Goal: Task Accomplishment & Management: Manage account settings

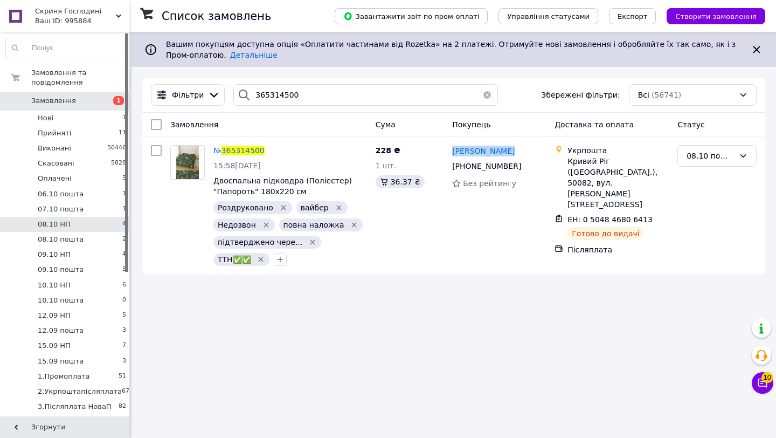
drag, startPoint x: 486, startPoint y: 95, endPoint x: 474, endPoint y: 94, distance: 11.3
click at [485, 95] on button "button" at bounding box center [488, 95] width 22 height 22
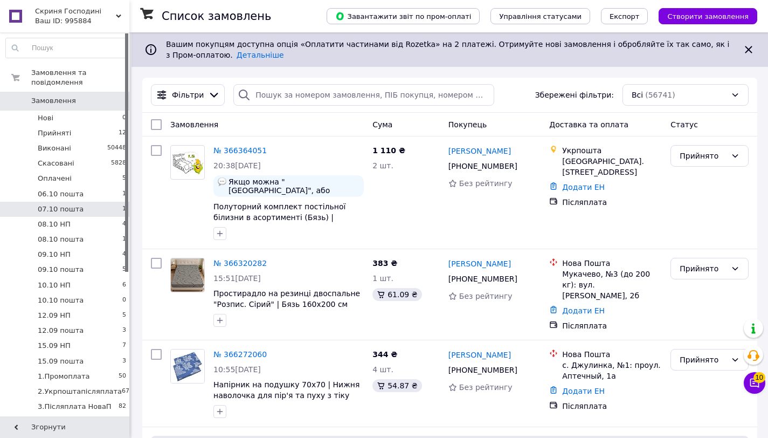
click at [104, 212] on li "07.10 пошта 1" at bounding box center [66, 209] width 133 height 15
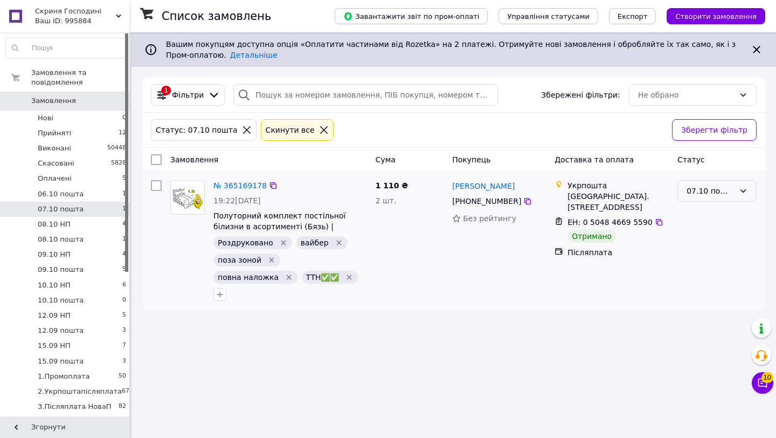
click at [727, 194] on div "07.10 пошта" at bounding box center [711, 191] width 48 height 12
click at [733, 269] on li "08.10 пошта" at bounding box center [717, 264] width 78 height 19
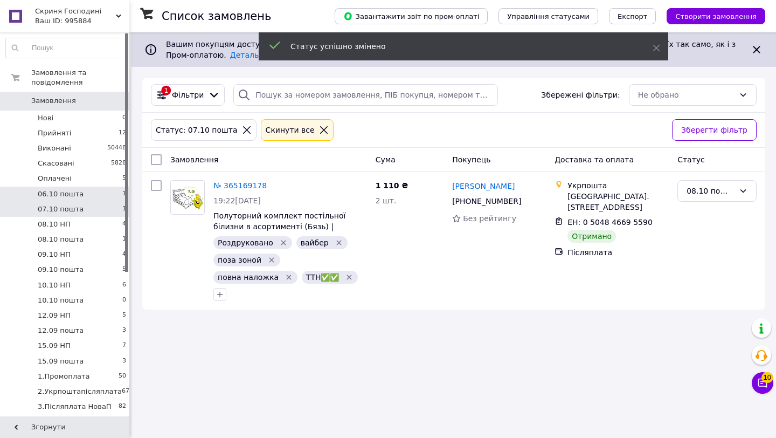
click at [86, 199] on li "06.10 пошта 1" at bounding box center [66, 194] width 133 height 15
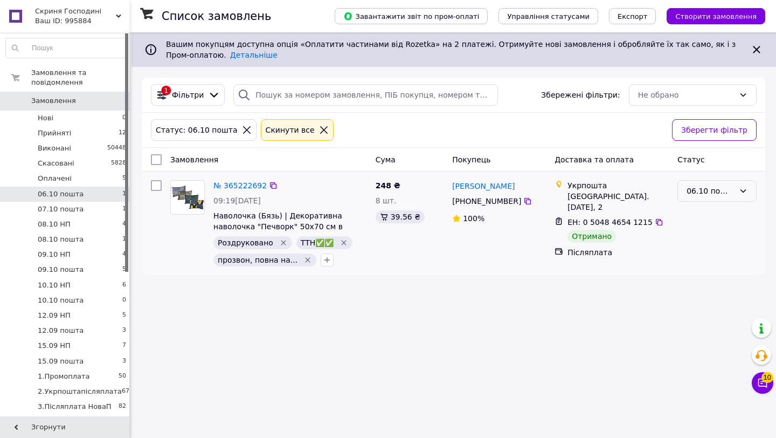
click at [733, 188] on div "06.10 пошта" at bounding box center [711, 191] width 48 height 12
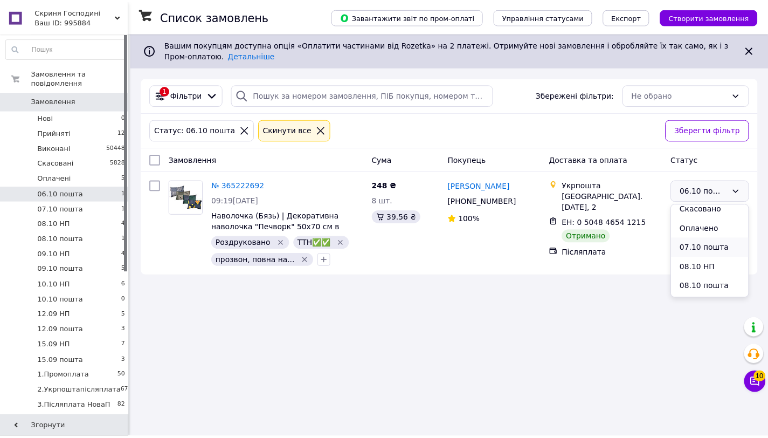
scroll to position [45, 0]
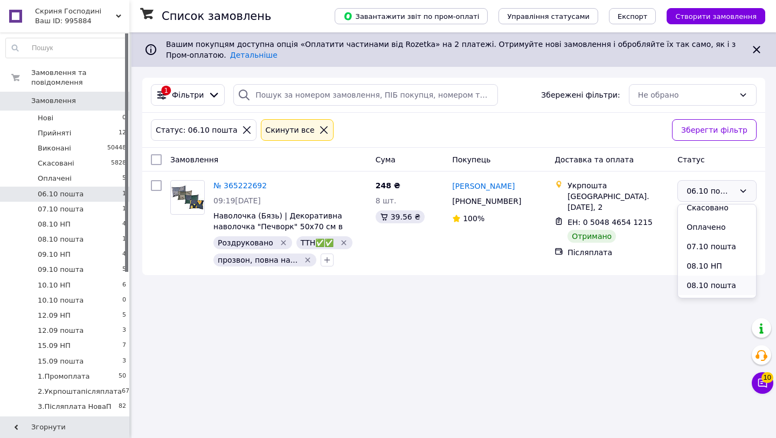
click at [721, 284] on li "08.10 пошта" at bounding box center [717, 285] width 78 height 19
click at [72, 226] on li "08.10 НП 4" at bounding box center [66, 224] width 133 height 15
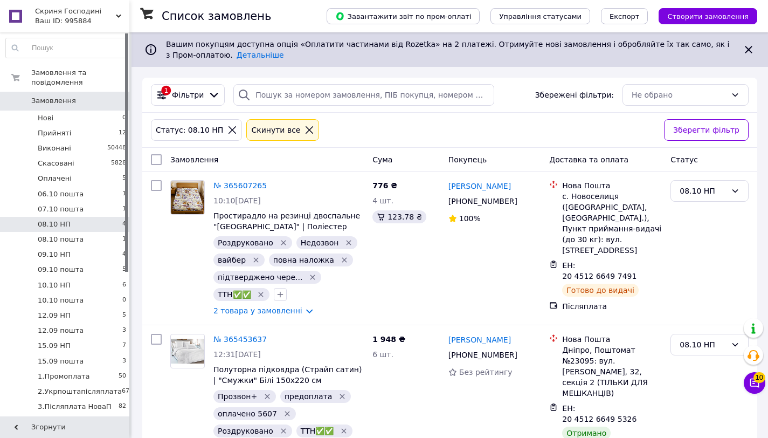
click at [305, 133] on icon at bounding box center [310, 130] width 10 height 10
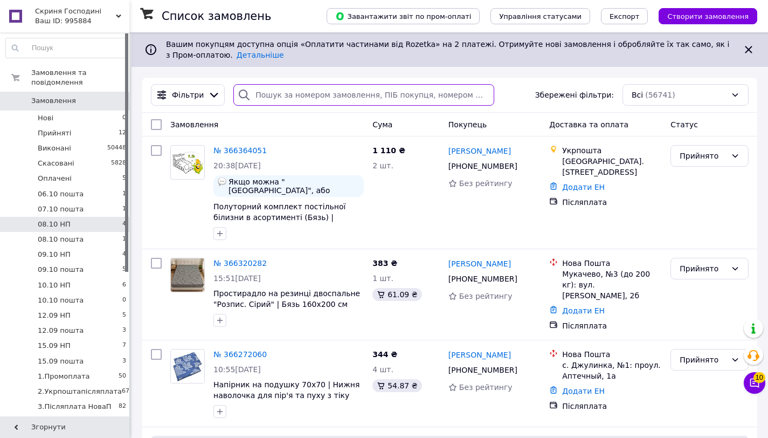
click at [328, 92] on input "search" at bounding box center [363, 95] width 261 height 22
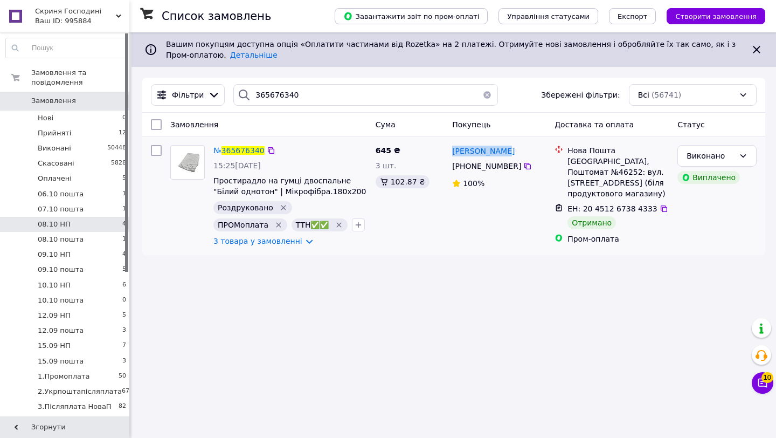
drag, startPoint x: 520, startPoint y: 148, endPoint x: 450, endPoint y: 150, distance: 70.7
click at [450, 150] on div "Юлия Другаль +380 50 556 24 27 100%" at bounding box center [499, 196] width 102 height 110
copy span "Юлия Другаль"
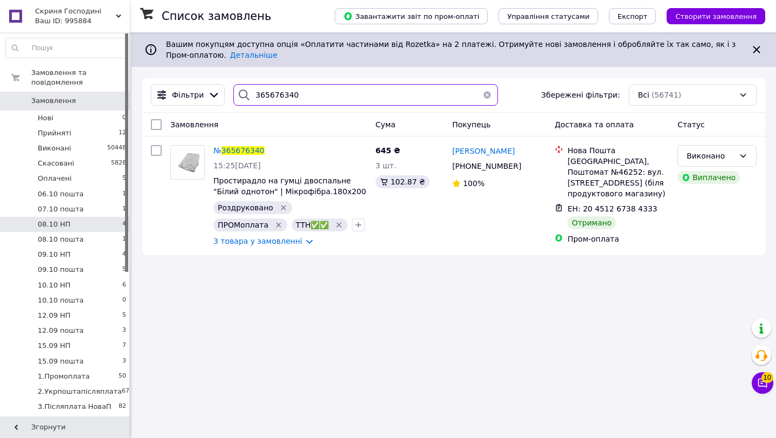
click at [318, 95] on input "365676340" at bounding box center [365, 95] width 265 height 22
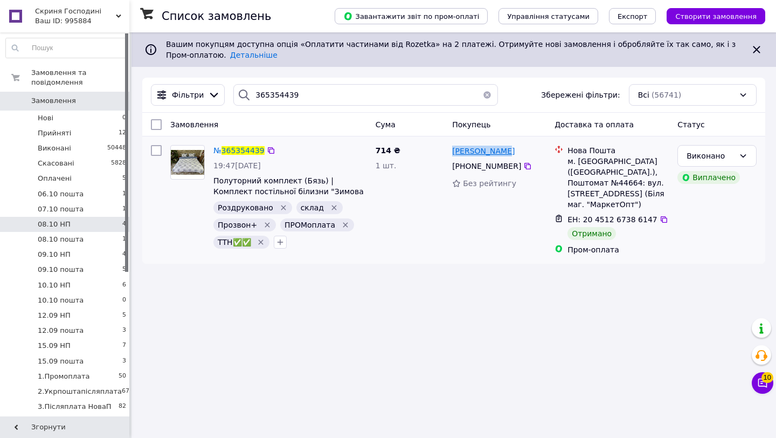
drag, startPoint x: 518, startPoint y: 148, endPoint x: 452, endPoint y: 148, distance: 65.2
click at [452, 148] on div "Лариса Ємець" at bounding box center [499, 150] width 96 height 13
copy span "Лариса Ємець"
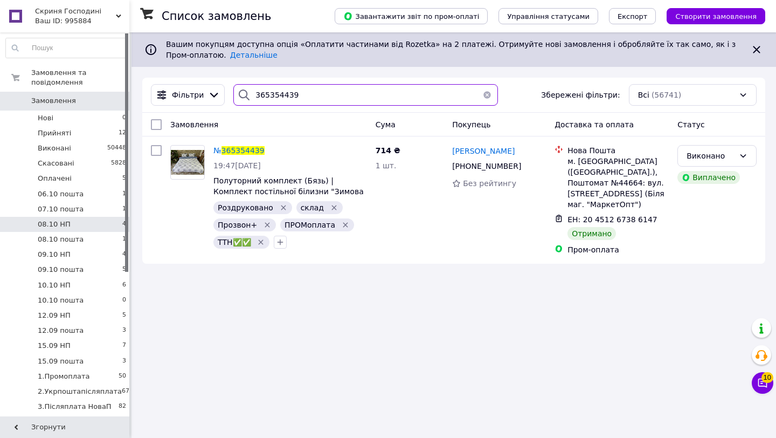
click at [364, 99] on input "365354439" at bounding box center [365, 95] width 265 height 22
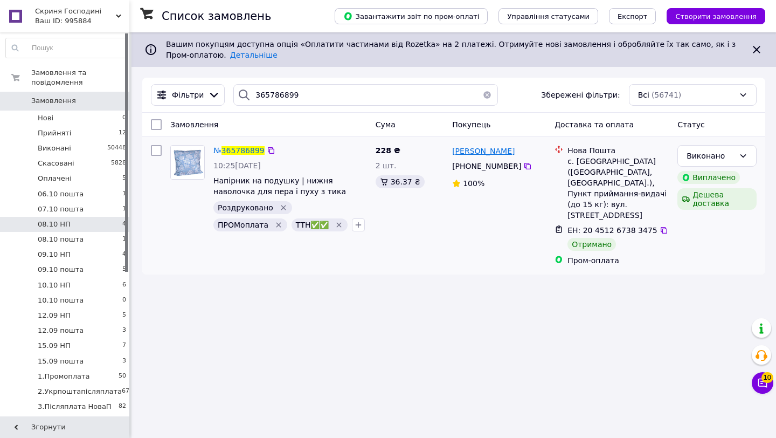
drag, startPoint x: 541, startPoint y: 148, endPoint x: 454, endPoint y: 148, distance: 86.8
click at [454, 148] on div "ТЕТЯНА КОВАЛЕНКО" at bounding box center [499, 150] width 96 height 13
copy span "ТЕТЯНА КОВАЛЕНКО"
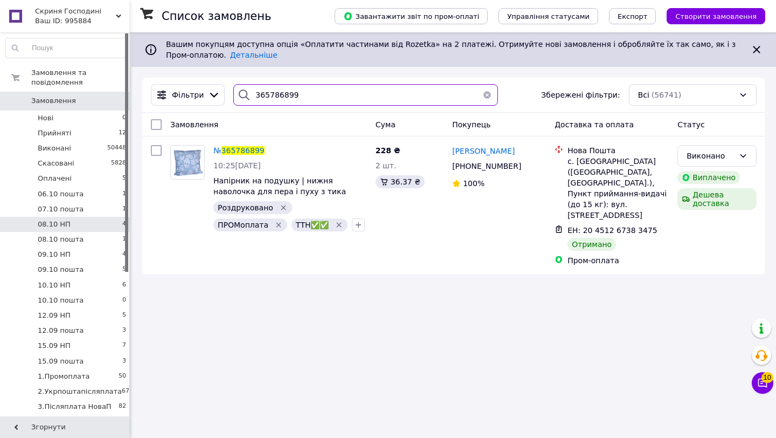
click at [349, 97] on input "365786899" at bounding box center [365, 95] width 265 height 22
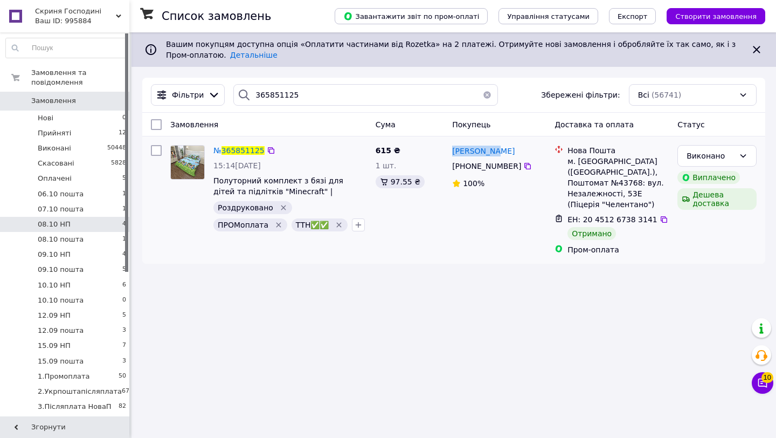
drag, startPoint x: 510, startPoint y: 148, endPoint x: 449, endPoint y: 151, distance: 61.0
click at [449, 151] on div "Інна Шимко +380 99 213 02 45 100%" at bounding box center [499, 200] width 102 height 119
copy span "Інна Шимко"
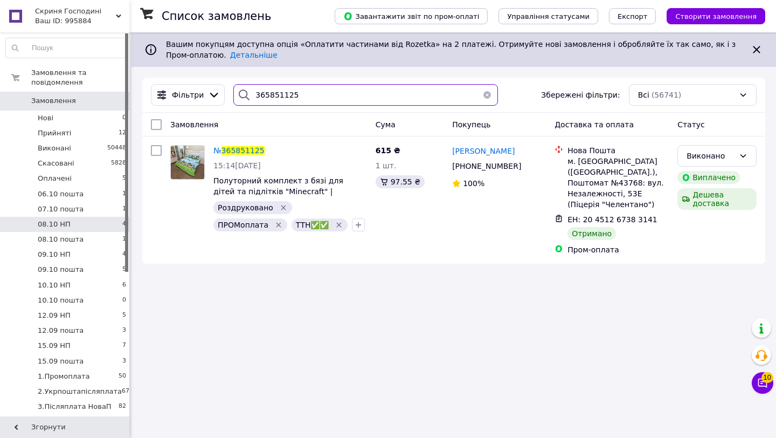
click at [332, 94] on input "365851125" at bounding box center [365, 95] width 265 height 22
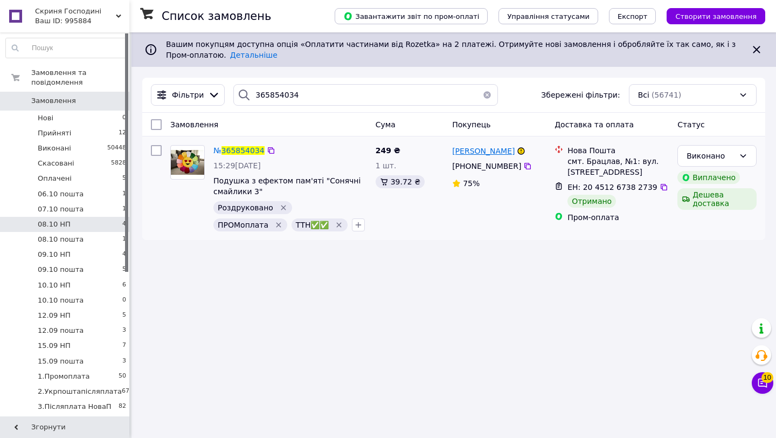
drag, startPoint x: 446, startPoint y: 147, endPoint x: 516, endPoint y: 147, distance: 69.6
click at [516, 147] on div "№ 365854034 15:29, 09.10.2025 Подушка з ефектом пам'яті "Сонячні смайлики 3" Ро…" at bounding box center [454, 188] width 615 height 95
copy div "249 ₴ 1 шт. 39.72 ₴ Вікторія Пащенко"
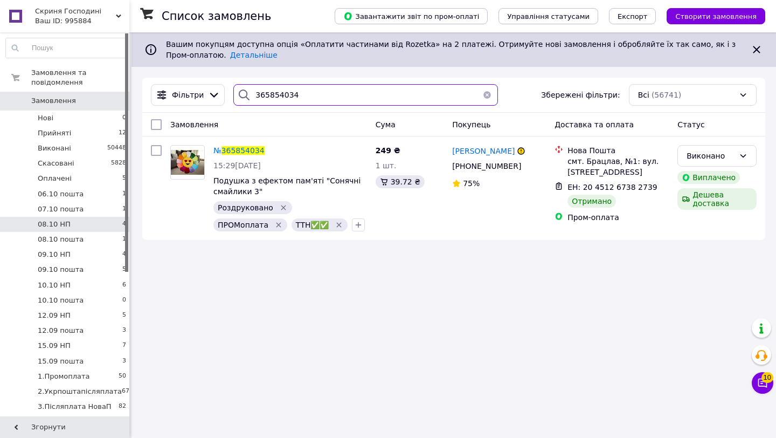
click at [350, 99] on input "365854034" at bounding box center [365, 95] width 265 height 22
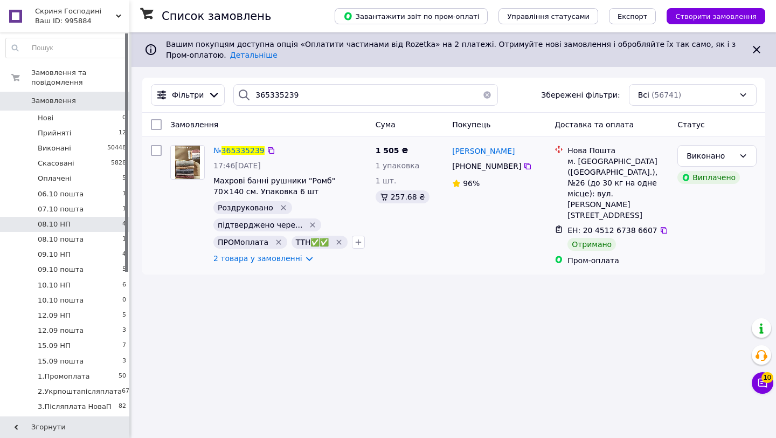
drag, startPoint x: 526, startPoint y: 146, endPoint x: 449, endPoint y: 150, distance: 76.7
click at [449, 150] on div "Віталій Шелудько +380 99 259 68 60 96%" at bounding box center [499, 205] width 102 height 129
copy span "Віталій Шелудько"
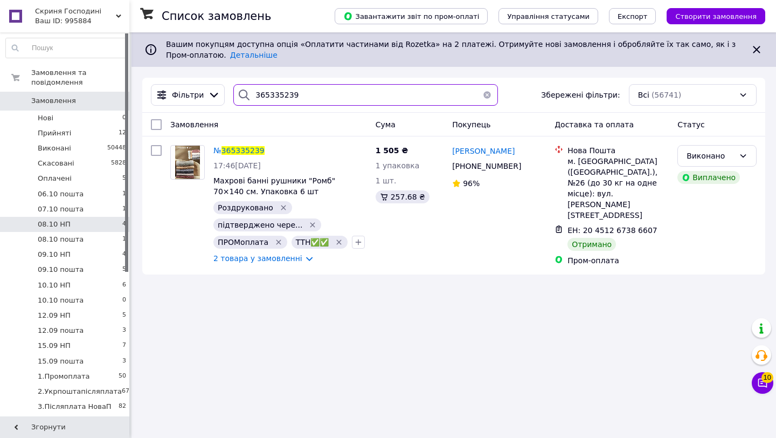
click at [339, 95] on input "365335239" at bounding box center [365, 95] width 265 height 22
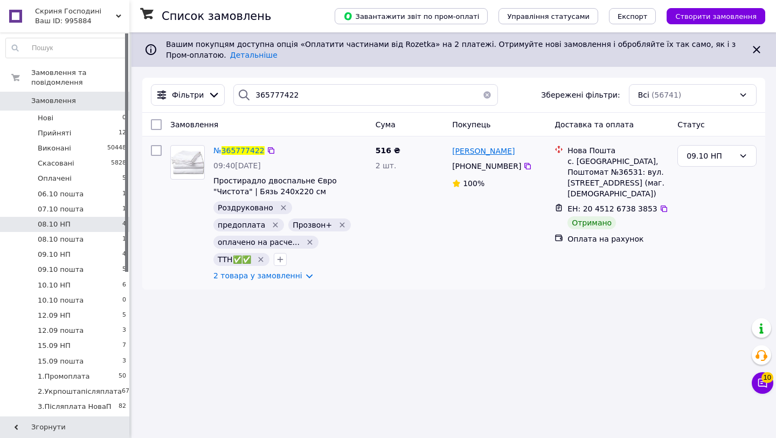
drag, startPoint x: 531, startPoint y: 148, endPoint x: 452, endPoint y: 148, distance: 78.2
click at [452, 148] on div "Крістіна Ращепкіна" at bounding box center [499, 150] width 96 height 13
copy span "Крістіна Ращепкіна"
click at [722, 155] on div "09.10 НП" at bounding box center [711, 156] width 48 height 12
click at [708, 197] on li "Виконано" at bounding box center [717, 198] width 78 height 19
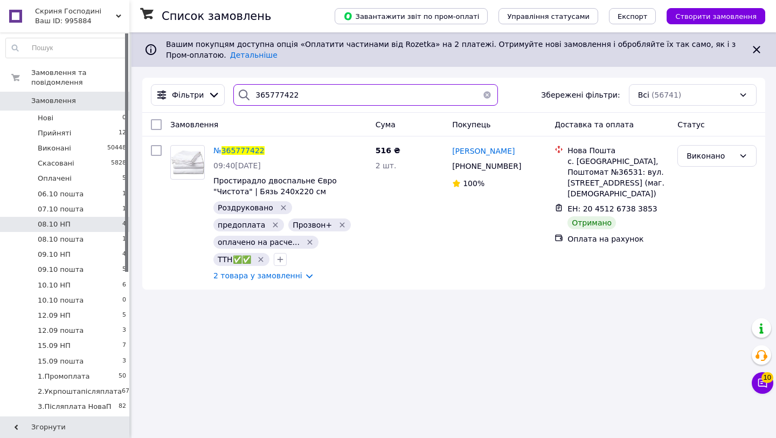
click at [323, 96] on input "365777422" at bounding box center [365, 95] width 265 height 22
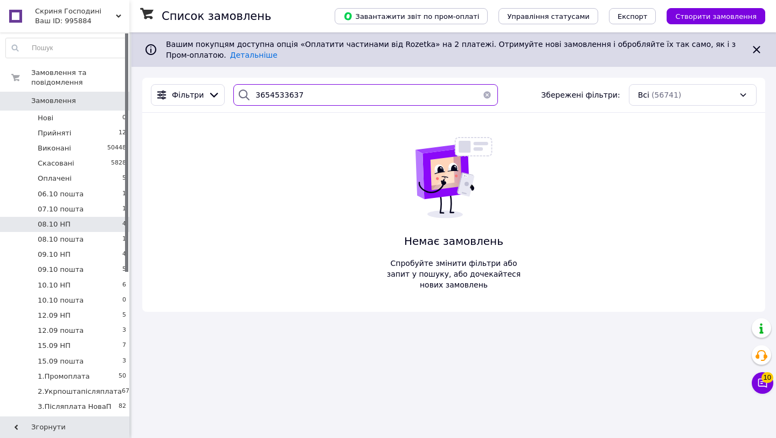
click at [286, 95] on input "3654533637" at bounding box center [365, 95] width 265 height 22
type input "365453637"
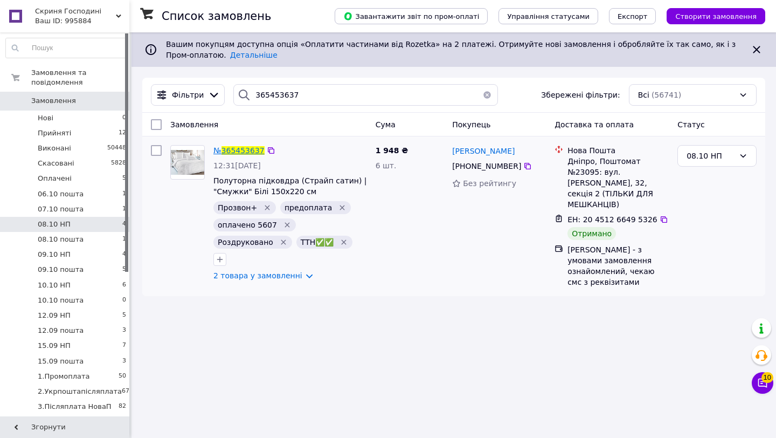
click at [242, 151] on span "365453637" at bounding box center [243, 150] width 43 height 9
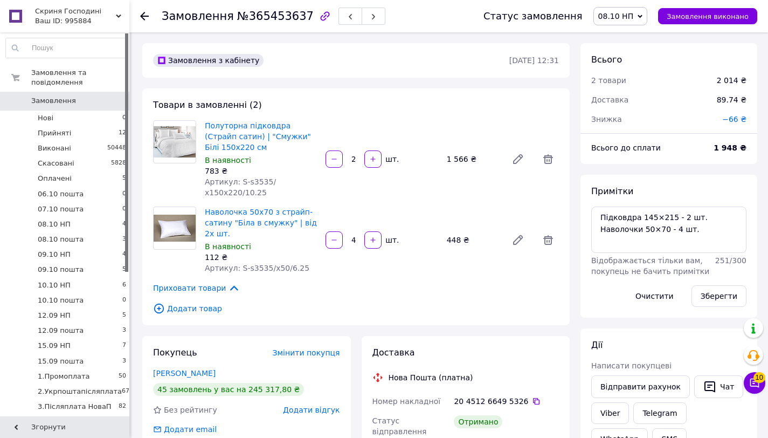
scroll to position [319, 0]
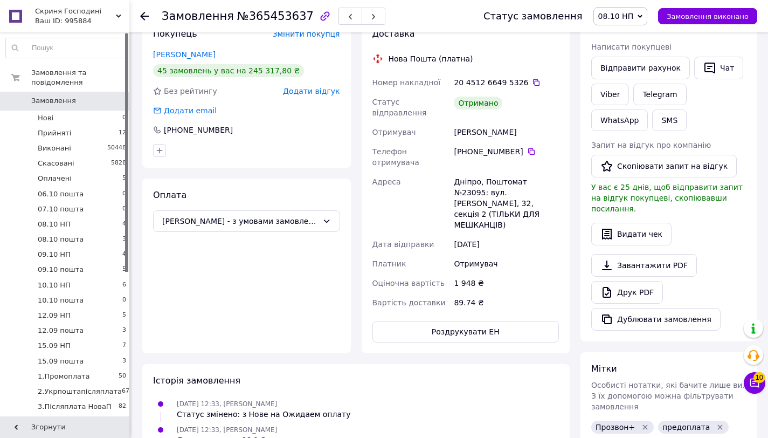
drag, startPoint x: 548, startPoint y: 120, endPoint x: 456, endPoint y: 122, distance: 92.8
click at [456, 122] on div "Єсікова Олександра" at bounding box center [506, 131] width 109 height 19
copy div "Єсікова Олександра"
click at [693, 17] on span "Замовлення виконано" at bounding box center [708, 16] width 82 height 8
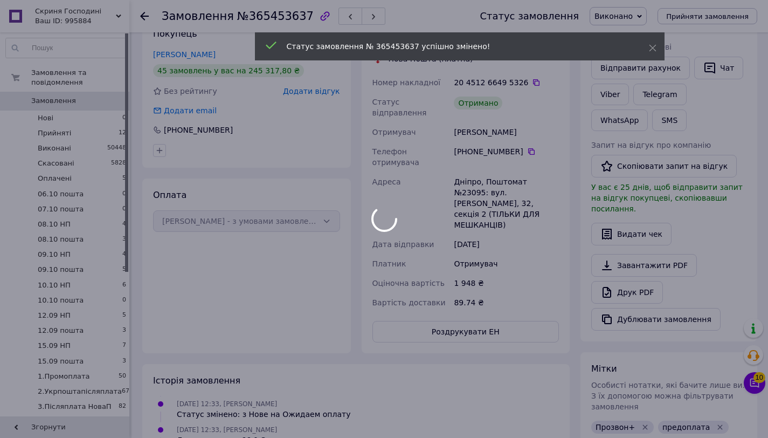
scroll to position [224, 0]
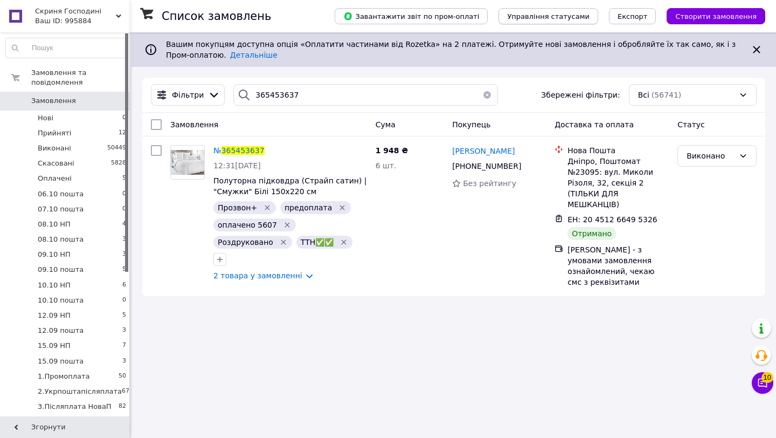
click at [538, 19] on span "Управління статусами" at bounding box center [548, 16] width 82 height 8
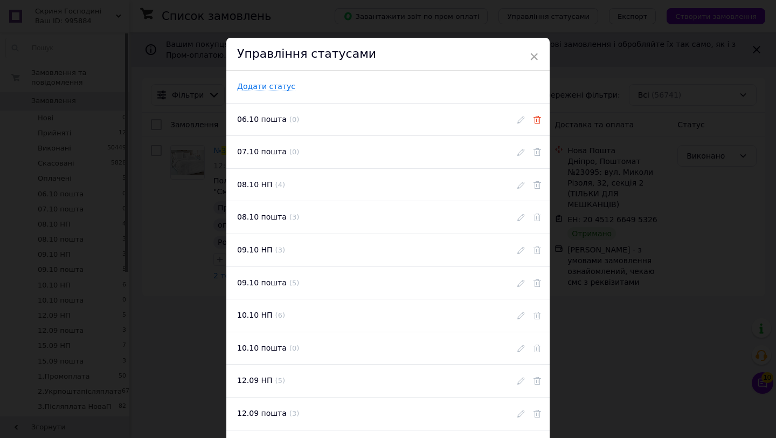
click at [534, 119] on icon at bounding box center [538, 120] width 8 height 8
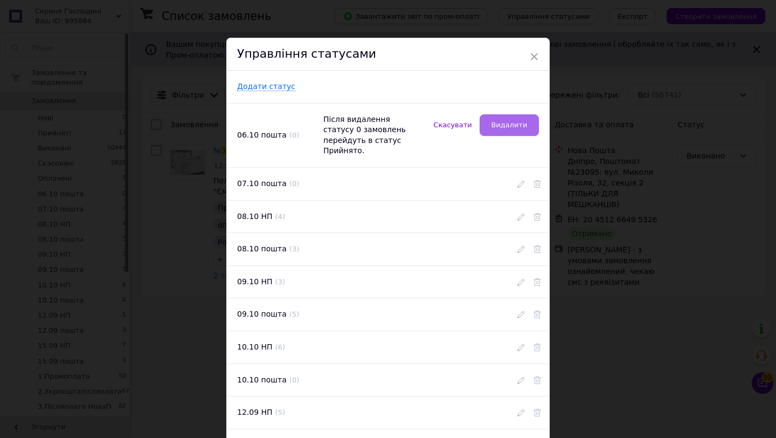
click at [522, 130] on button "Видалити" at bounding box center [509, 125] width 59 height 22
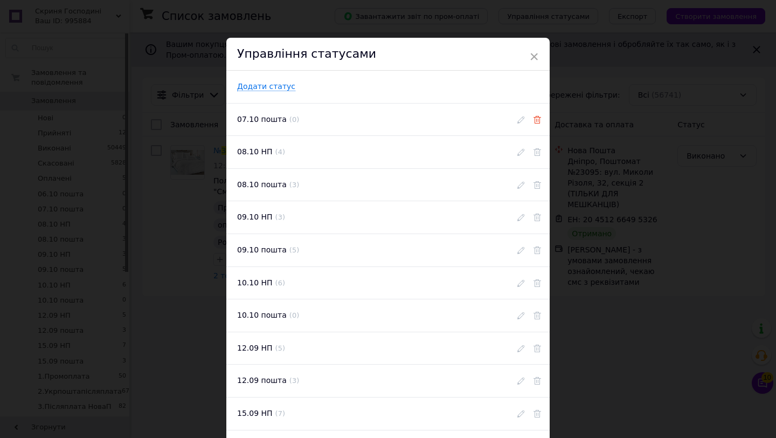
click at [534, 122] on icon at bounding box center [538, 120] width 8 height 8
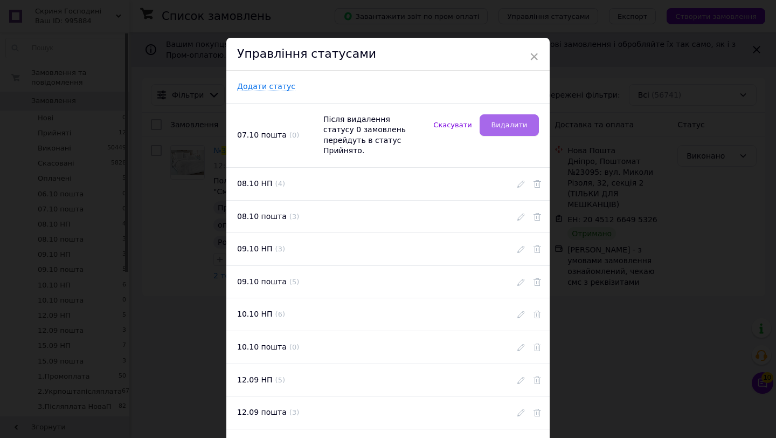
click at [522, 134] on button "Видалити" at bounding box center [509, 125] width 59 height 22
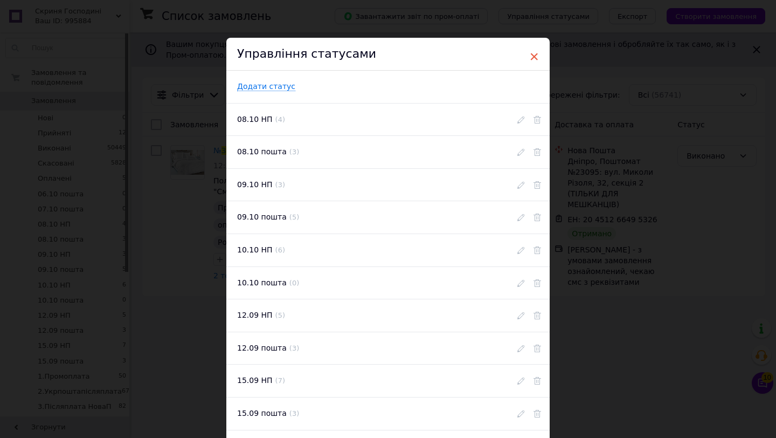
click at [531, 56] on span "×" at bounding box center [534, 56] width 10 height 18
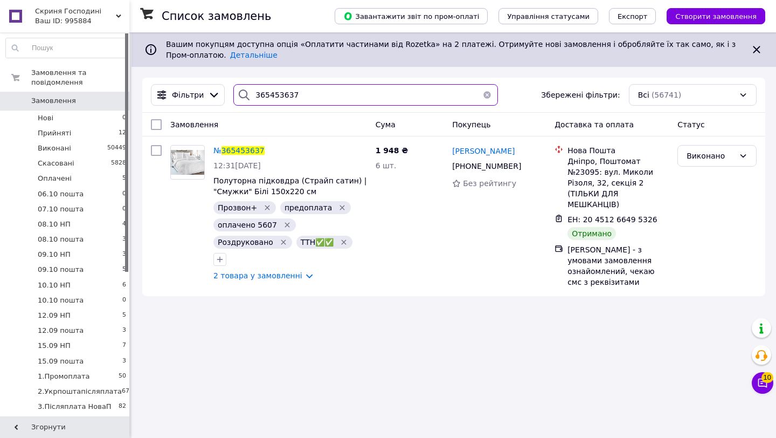
click at [341, 99] on input "365453637" at bounding box center [365, 95] width 265 height 22
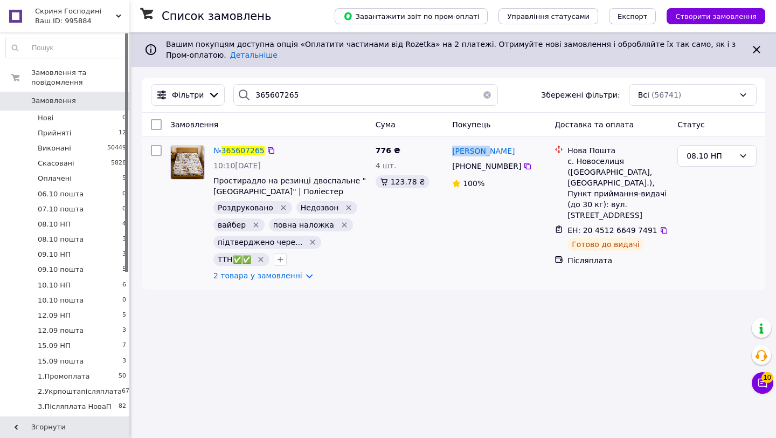
drag, startPoint x: 501, startPoint y: 145, endPoint x: 451, endPoint y: 152, distance: 50.6
click at [451, 152] on div "Яна Орос" at bounding box center [499, 150] width 96 height 13
copy span "Яна Орос"
drag, startPoint x: 719, startPoint y: 157, endPoint x: 717, endPoint y: 168, distance: 11.1
click at [719, 157] on div "08.10 НП" at bounding box center [711, 156] width 48 height 12
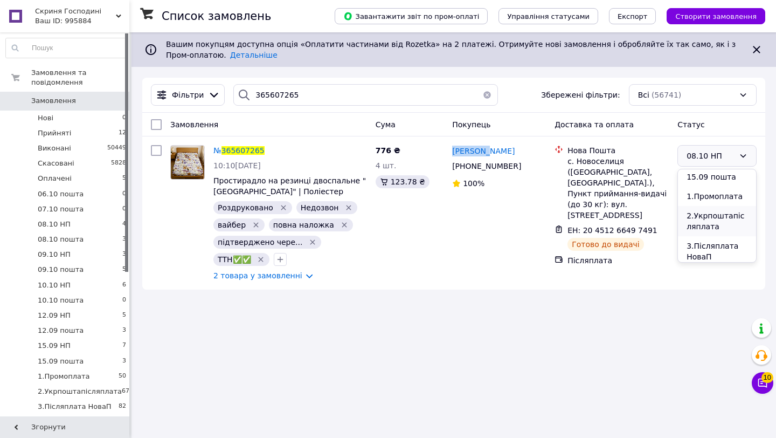
scroll to position [252, 0]
click at [725, 231] on li "3.Післяплата НоваП" at bounding box center [717, 234] width 78 height 30
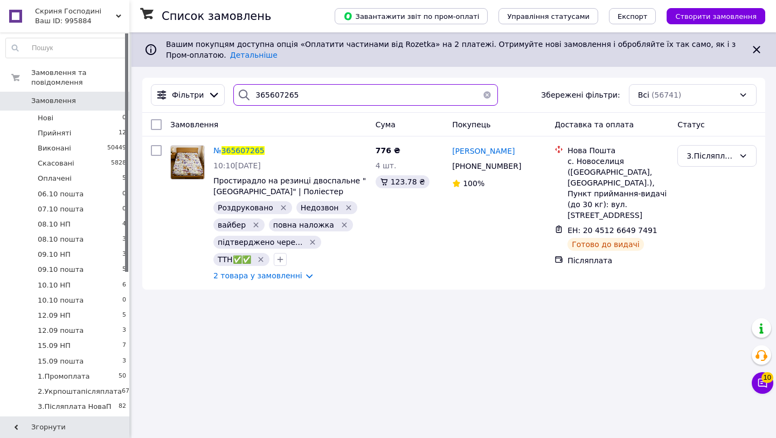
click at [352, 95] on input "365607265" at bounding box center [365, 95] width 265 height 22
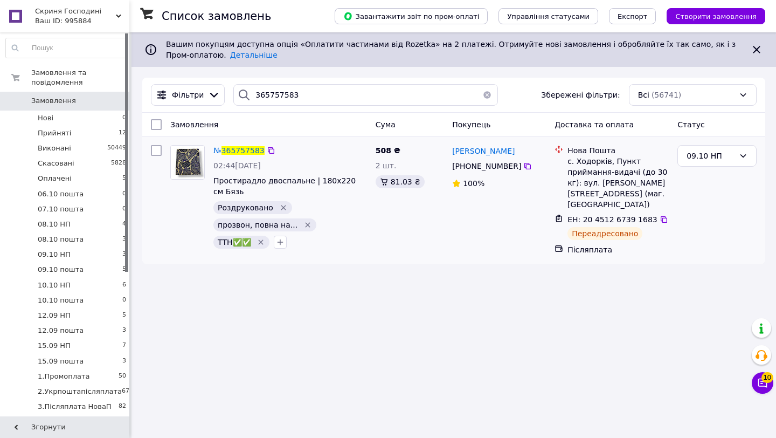
drag, startPoint x: 540, startPoint y: 149, endPoint x: 451, endPoint y: 152, distance: 89.0
click at [451, 152] on div "Наталія Данильченко" at bounding box center [499, 150] width 96 height 13
copy span "Наталія Данильченко"
click at [721, 157] on div "09.10 НП" at bounding box center [711, 156] width 48 height 12
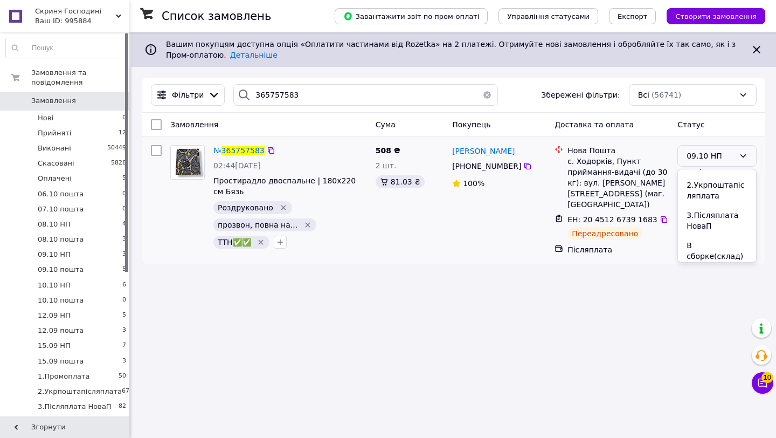
drag, startPoint x: 719, startPoint y: 219, endPoint x: 578, endPoint y: 205, distance: 141.9
click at [715, 221] on li "3.Післяплата НоваП" at bounding box center [717, 220] width 78 height 30
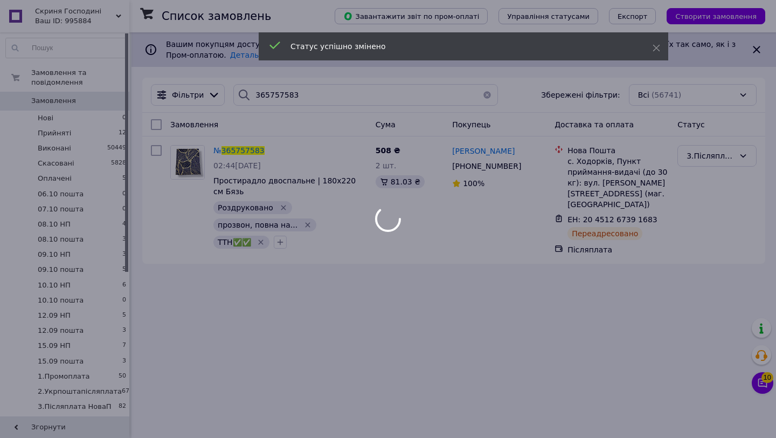
click at [352, 95] on div at bounding box center [388, 219] width 776 height 438
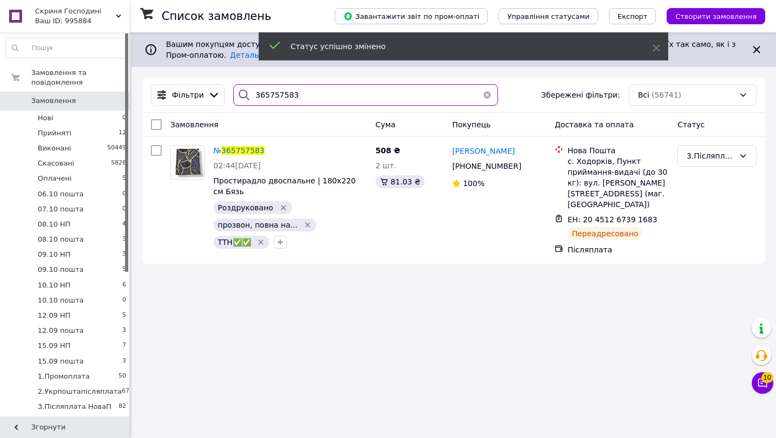
click at [352, 97] on input "365757583" at bounding box center [365, 95] width 265 height 22
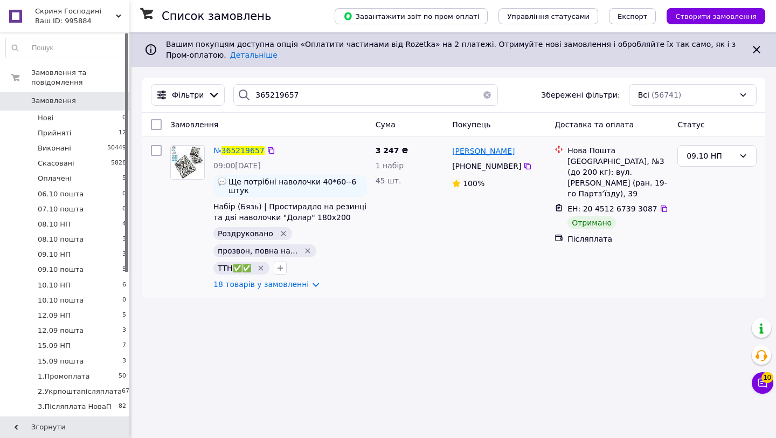
drag, startPoint x: 525, startPoint y: 153, endPoint x: 452, endPoint y: 151, distance: 72.8
click at [452, 151] on div "Анна Перепелица" at bounding box center [499, 150] width 96 height 13
copy span "Анна Перепелица"
click at [707, 154] on div "09.10 НП" at bounding box center [711, 156] width 48 height 12
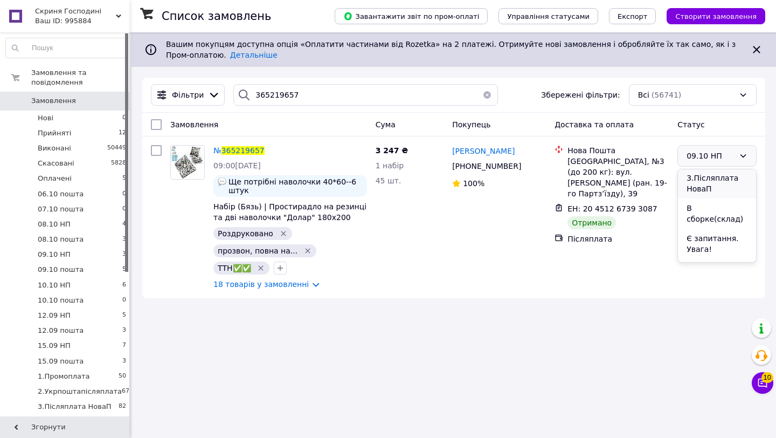
click at [719, 188] on li "3.Післяплата НоваП" at bounding box center [717, 183] width 78 height 30
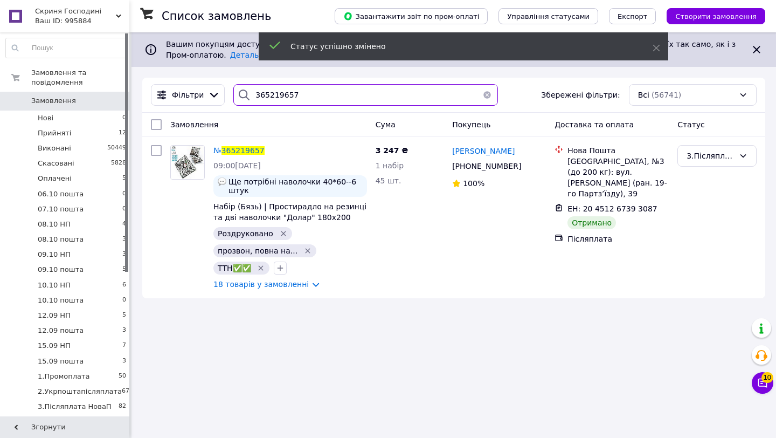
click at [326, 99] on input "365219657" at bounding box center [365, 95] width 265 height 22
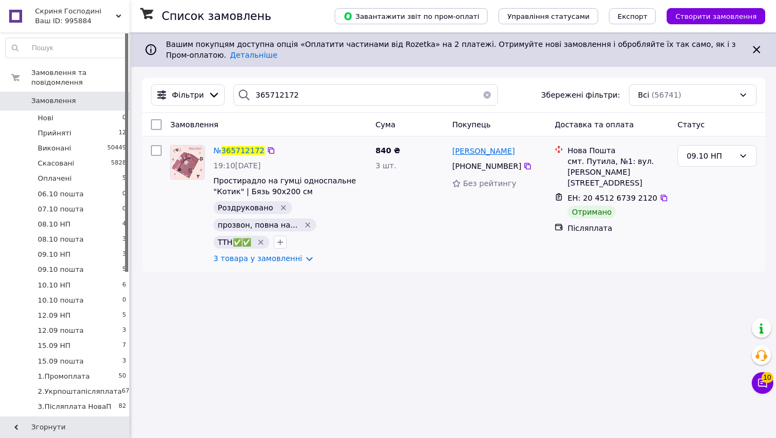
drag, startPoint x: 538, startPoint y: 152, endPoint x: 453, endPoint y: 150, distance: 84.1
click at [453, 150] on div "Наталія Романчук" at bounding box center [499, 150] width 96 height 13
copy span "Наталія Романчук"
click at [735, 162] on div "09.10 НП" at bounding box center [717, 156] width 79 height 22
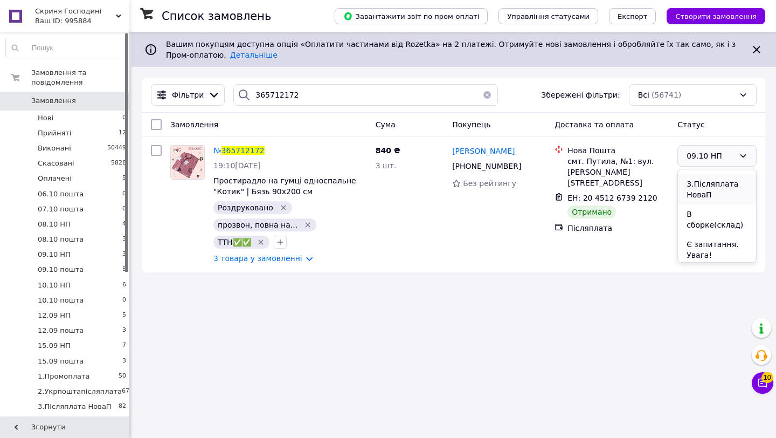
click at [719, 187] on li "3.Післяплата НоваП" at bounding box center [717, 189] width 78 height 30
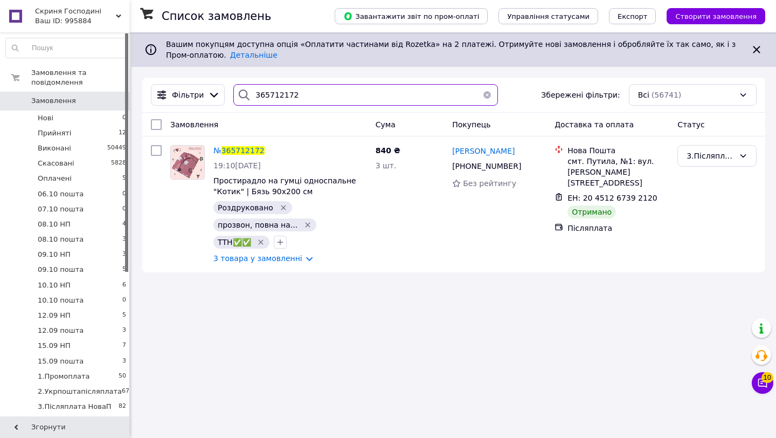
click at [331, 98] on input "365712172" at bounding box center [365, 95] width 265 height 22
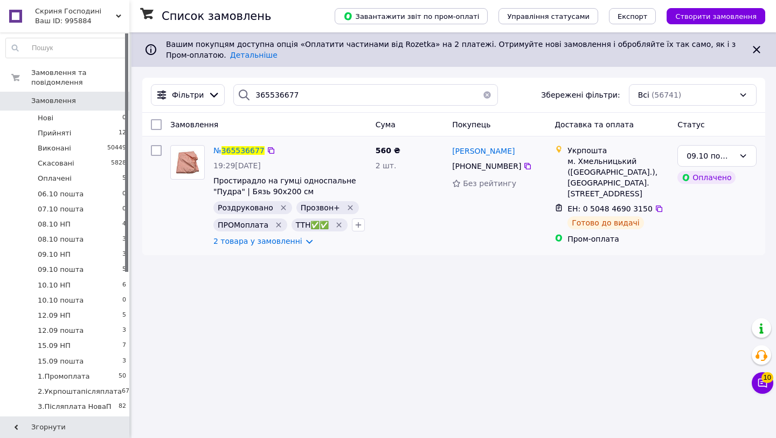
drag, startPoint x: 532, startPoint y: 150, endPoint x: 447, endPoint y: 150, distance: 85.2
click at [447, 150] on div "№ 365536677 19:29, 07.10.2025 Простирадло на гумці односпальне "Пудра" | Бязь 9…" at bounding box center [454, 196] width 615 height 110
click at [533, 143] on div "Оксана Чорнобай +380 97 113 89 61 Без рейтингу" at bounding box center [499, 196] width 102 height 110
click at [522, 148] on div "Оксана Чорнобай" at bounding box center [499, 150] width 96 height 13
click at [726, 157] on div "09.10 пошта" at bounding box center [711, 156] width 48 height 12
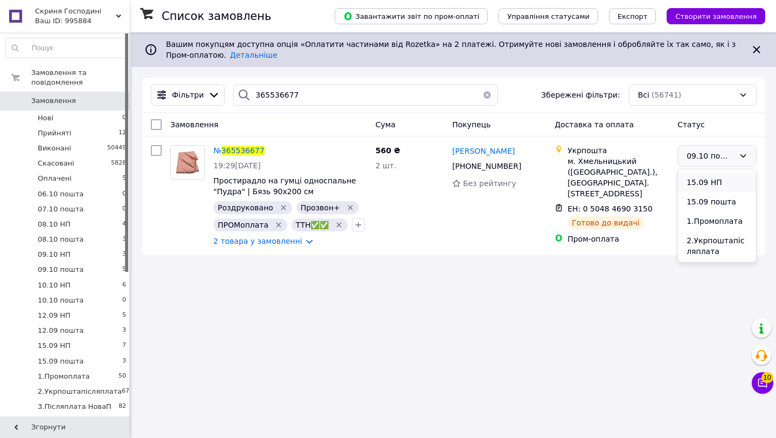
scroll to position [232, 0]
click at [725, 204] on li "1.Промоплата" at bounding box center [717, 199] width 78 height 19
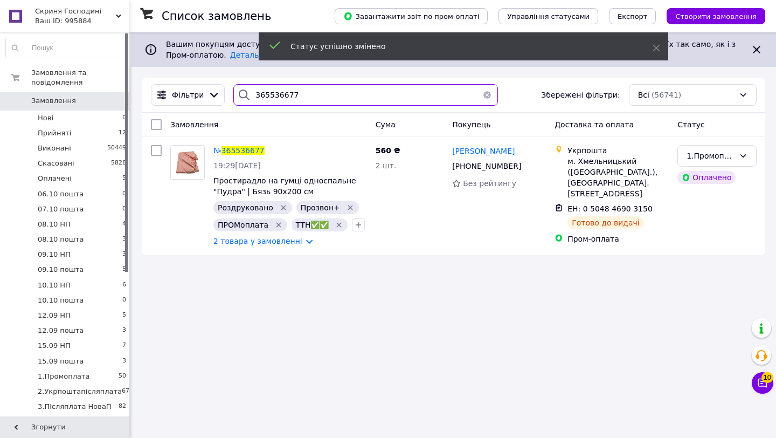
click at [380, 100] on input "365536677" at bounding box center [365, 95] width 265 height 22
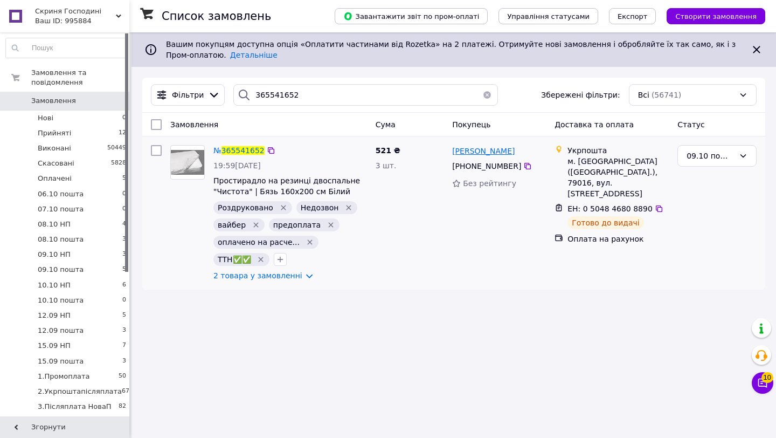
drag, startPoint x: 525, startPoint y: 148, endPoint x: 453, endPoint y: 149, distance: 71.7
click at [453, 149] on div "Маргарита Здон" at bounding box center [499, 150] width 96 height 13
copy span "Маргарита Здон"
click at [729, 161] on div "09.10 пошта" at bounding box center [711, 156] width 48 height 12
click at [712, 198] on li "Виконано" at bounding box center [717, 198] width 78 height 19
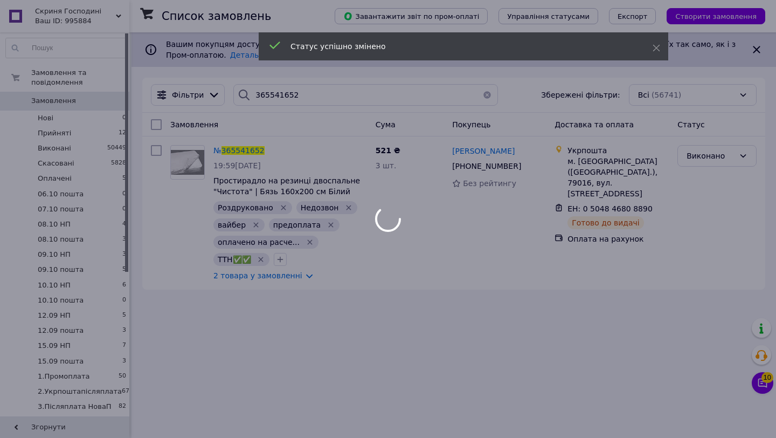
click at [338, 104] on div at bounding box center [388, 219] width 776 height 438
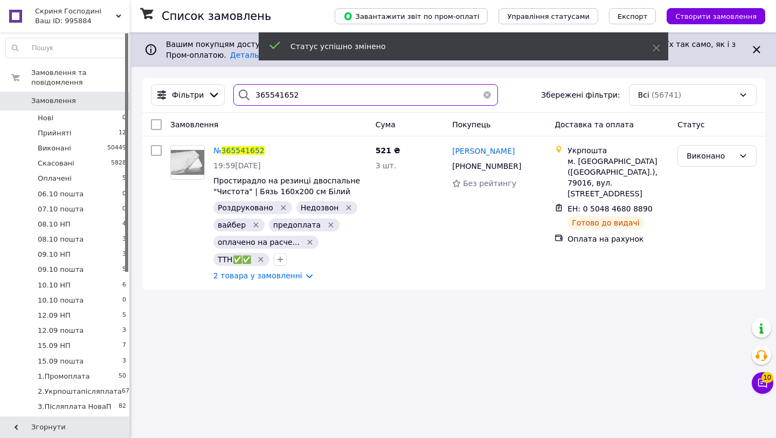
click at [333, 99] on input "365541652" at bounding box center [365, 95] width 265 height 22
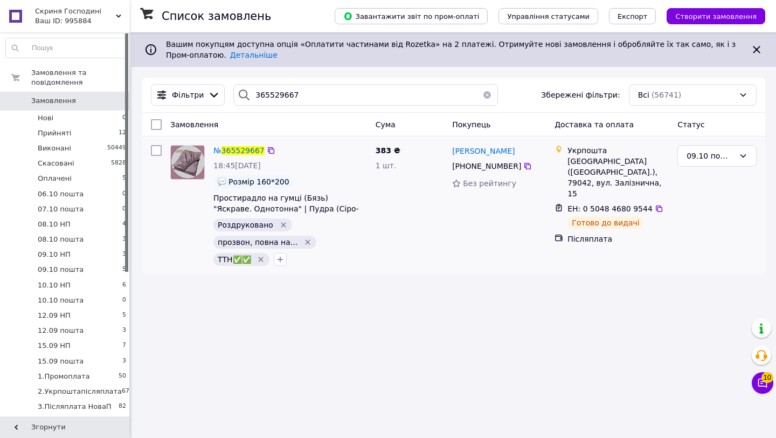
drag, startPoint x: 533, startPoint y: 150, endPoint x: 451, endPoint y: 149, distance: 81.4
click at [451, 149] on div "Наталія Матківська" at bounding box center [499, 150] width 96 height 13
copy span "Наталія Матківська"
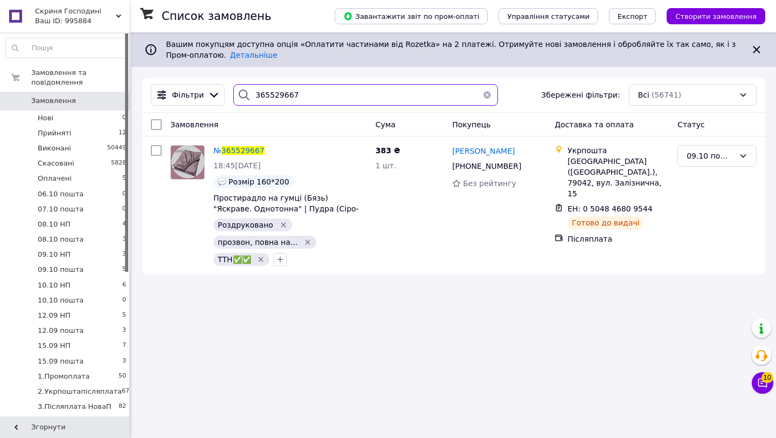
click at [367, 95] on input "365529667" at bounding box center [365, 95] width 265 height 22
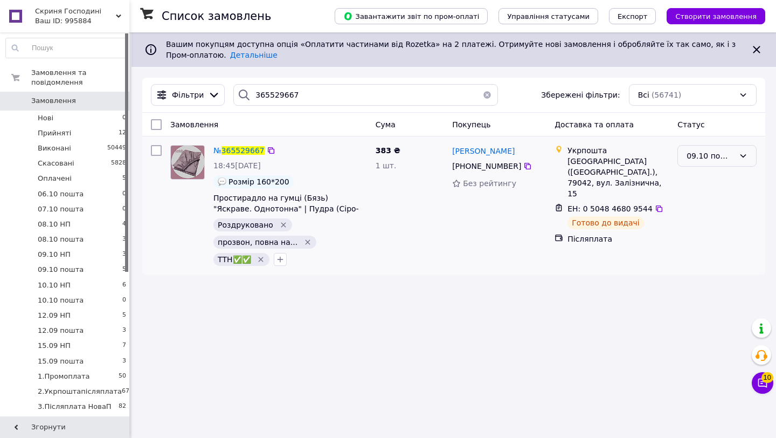
click at [729, 160] on div "09.10 пошта" at bounding box center [711, 156] width 48 height 12
drag, startPoint x: 732, startPoint y: 236, endPoint x: 636, endPoint y: 221, distance: 97.2
click at [732, 236] on li "2.Укрпоштапісляплата" at bounding box center [717, 237] width 78 height 30
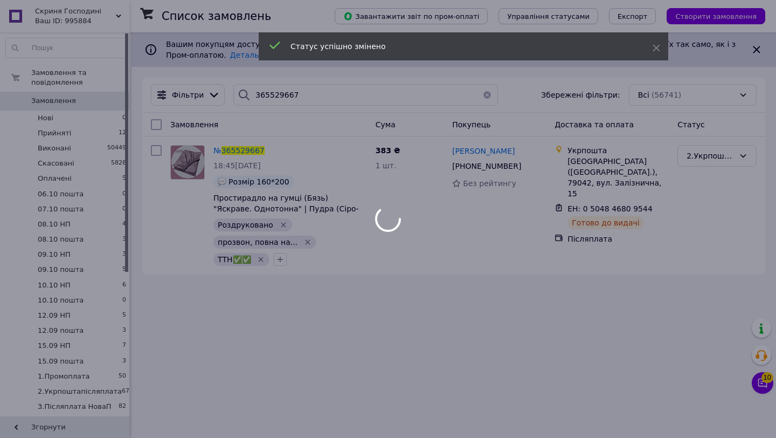
click at [315, 99] on div at bounding box center [388, 219] width 776 height 438
click at [315, 91] on input "365529667" at bounding box center [365, 95] width 265 height 22
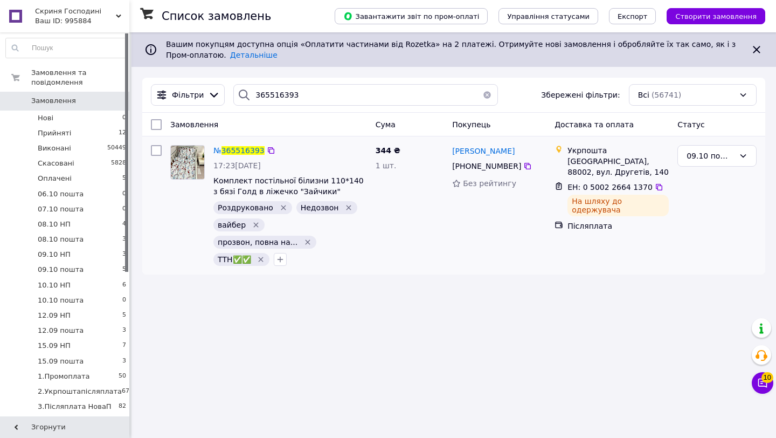
drag, startPoint x: 531, startPoint y: 150, endPoint x: 451, endPoint y: 149, distance: 80.3
click at [451, 149] on div "Ніколетта Сабадо" at bounding box center [499, 150] width 96 height 13
copy span "Ніколетта Сабадо"
click at [723, 160] on div "09.10 пошта" at bounding box center [711, 156] width 48 height 12
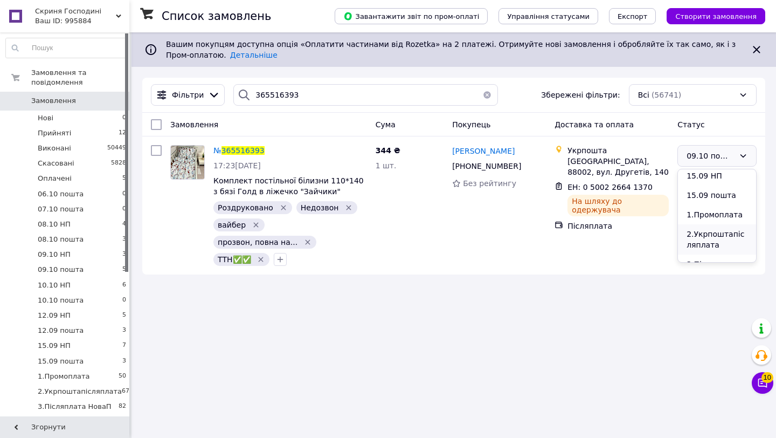
click at [729, 237] on li "2.Укрпоштапісляплата" at bounding box center [717, 239] width 78 height 30
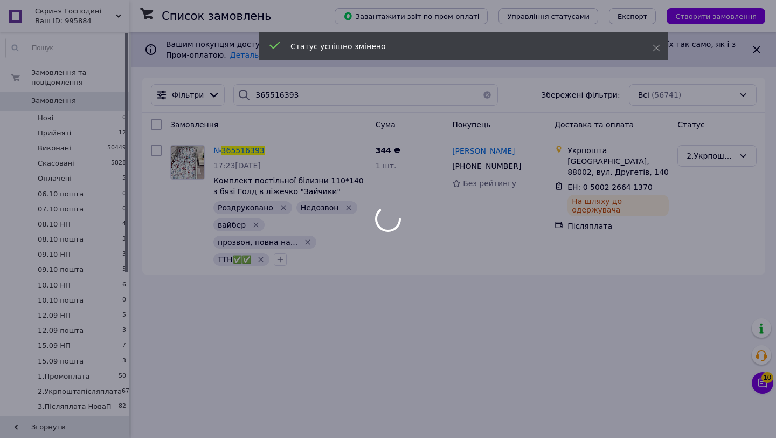
click at [350, 95] on div at bounding box center [388, 219] width 776 height 438
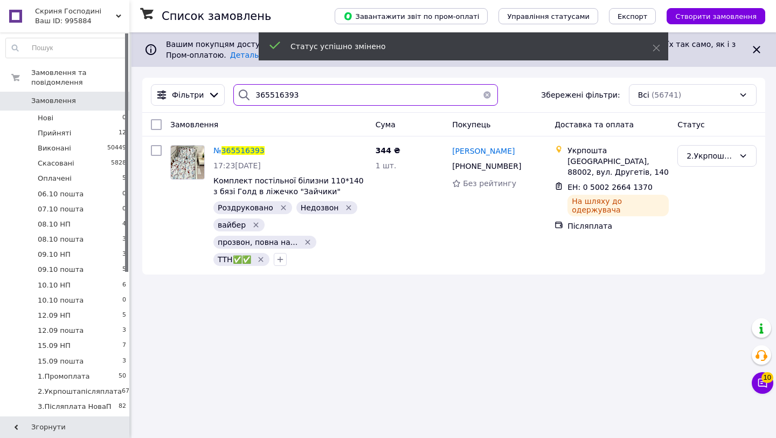
click at [337, 92] on input "365516393" at bounding box center [365, 95] width 265 height 22
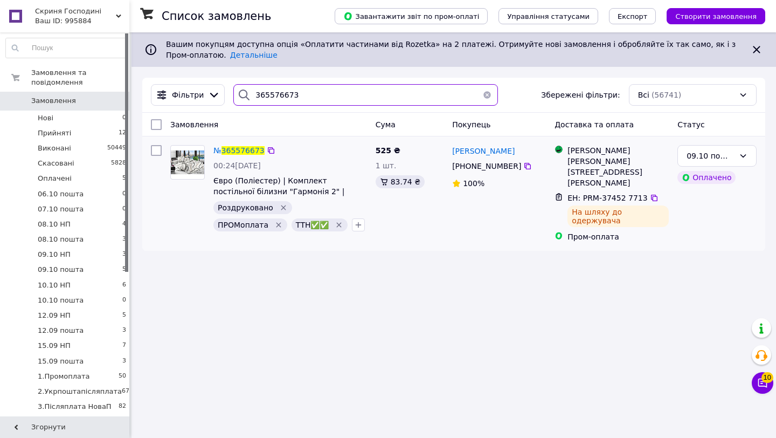
type input "365576673"
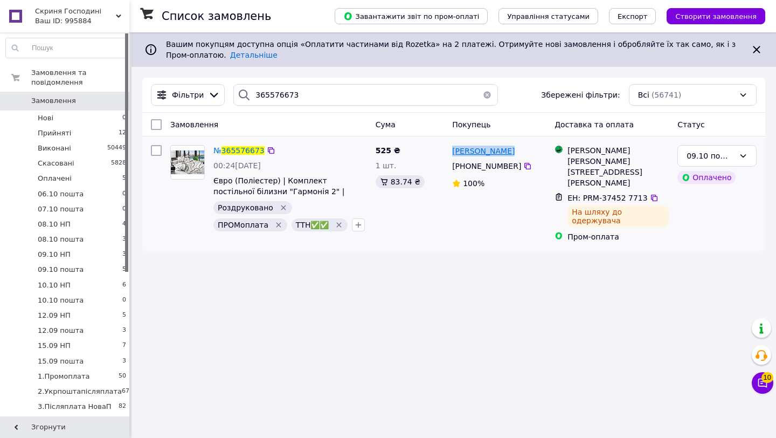
drag, startPoint x: 518, startPoint y: 149, endPoint x: 454, endPoint y: 150, distance: 64.2
click at [454, 150] on div "Олена Гаркуша" at bounding box center [499, 150] width 96 height 13
copy span "Олена Гаркуша"
click at [736, 155] on div "09.10 пошта" at bounding box center [717, 156] width 79 height 22
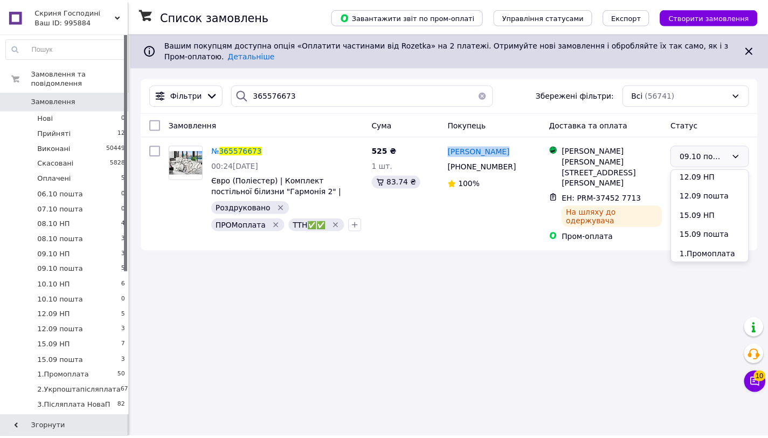
scroll to position [179, 0]
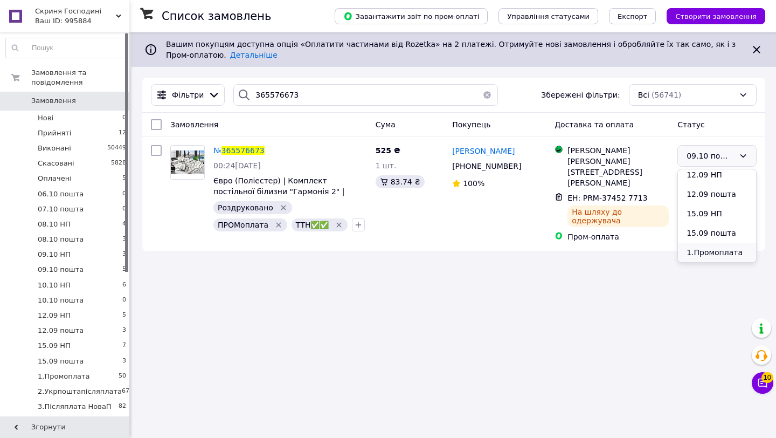
click at [727, 253] on li "1.Промоплата" at bounding box center [717, 252] width 78 height 19
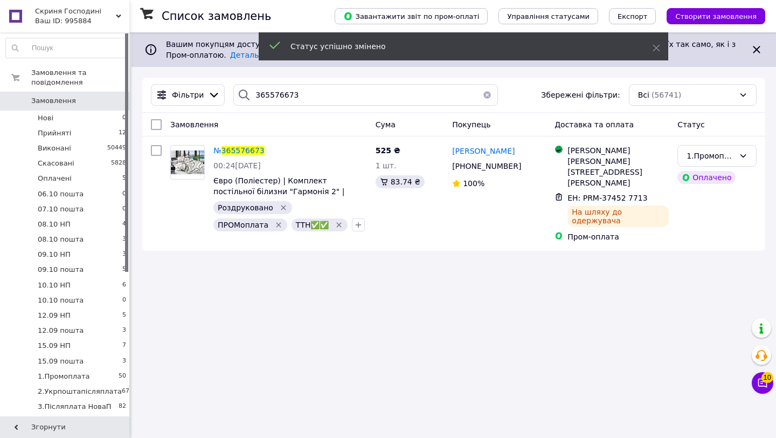
click at [482, 95] on button "button" at bounding box center [488, 95] width 22 height 22
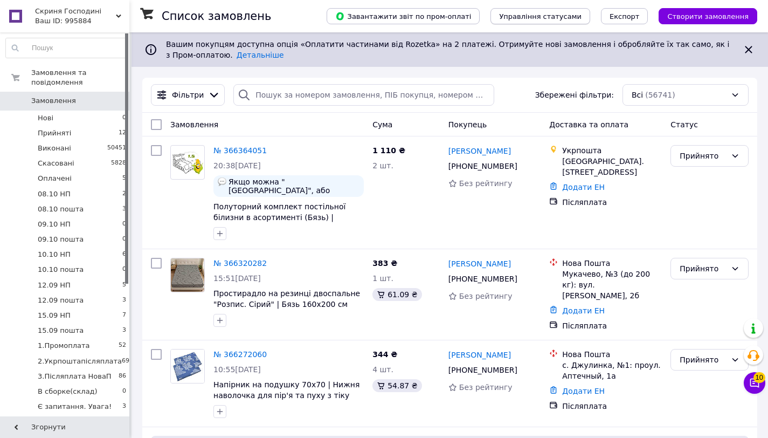
click at [565, 20] on button "Управління статусами" at bounding box center [541, 16] width 100 height 16
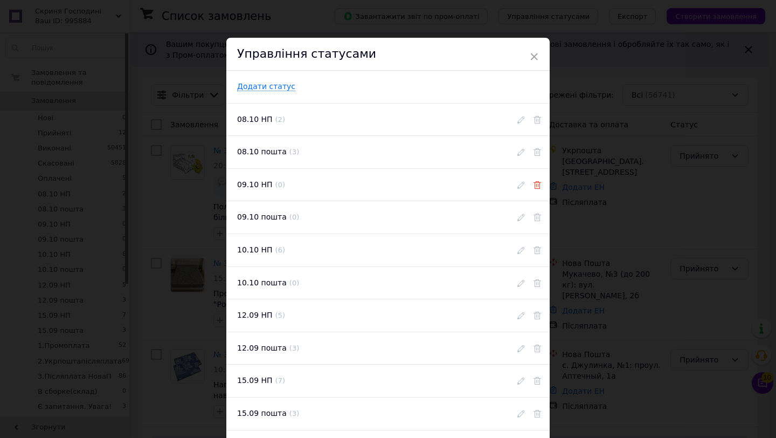
click at [534, 184] on use at bounding box center [538, 185] width 8 height 8
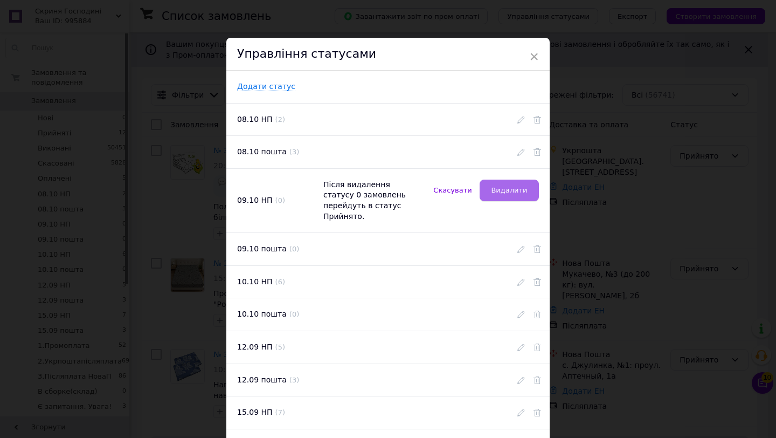
click at [517, 193] on span "Видалити" at bounding box center [509, 190] width 36 height 8
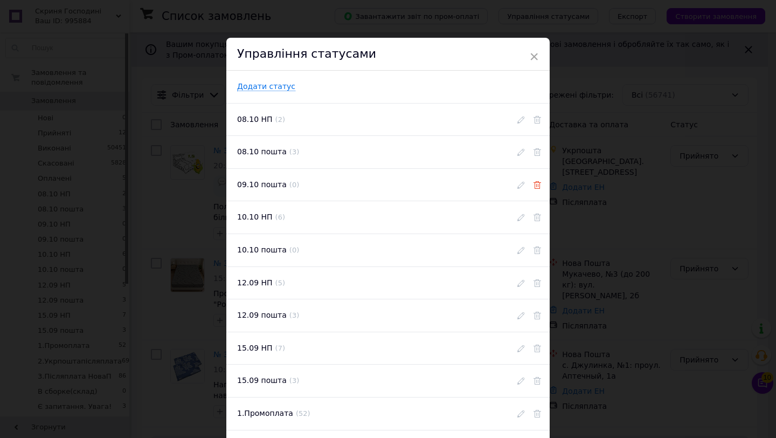
click at [537, 187] on icon at bounding box center [538, 185] width 8 height 8
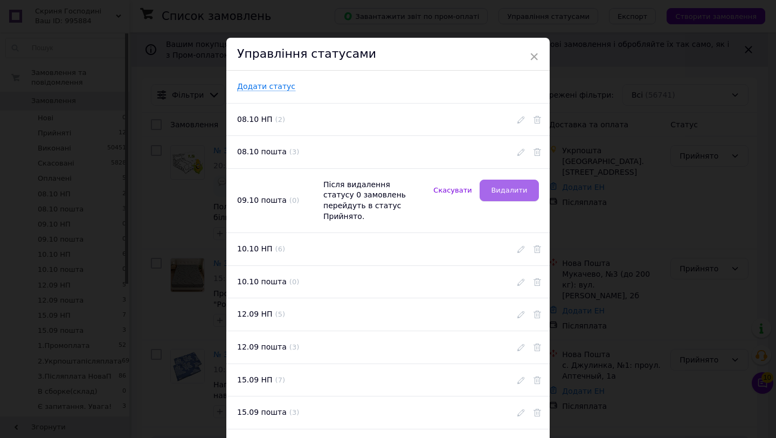
click at [524, 194] on span "Видалити" at bounding box center [509, 190] width 36 height 8
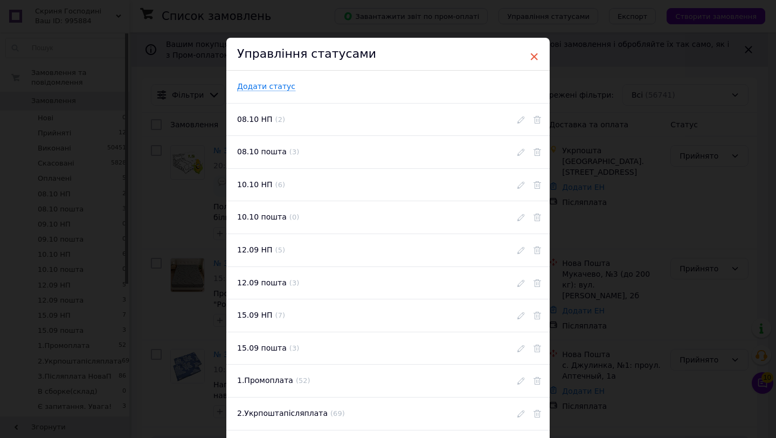
click at [534, 55] on span "×" at bounding box center [534, 56] width 10 height 18
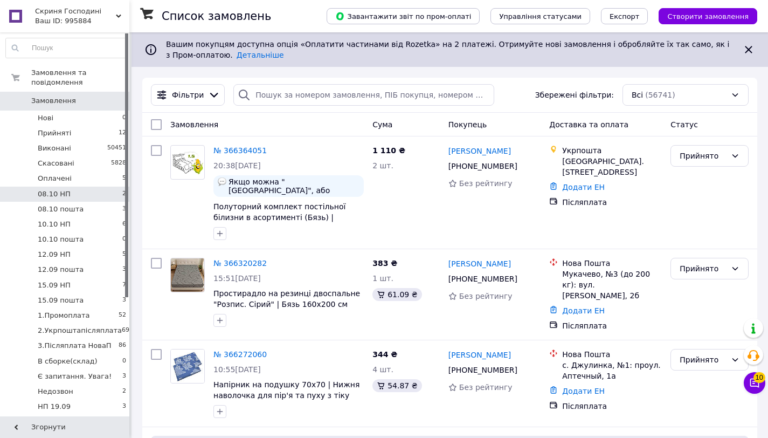
click at [99, 194] on li "08.10 НП 2" at bounding box center [66, 194] width 133 height 15
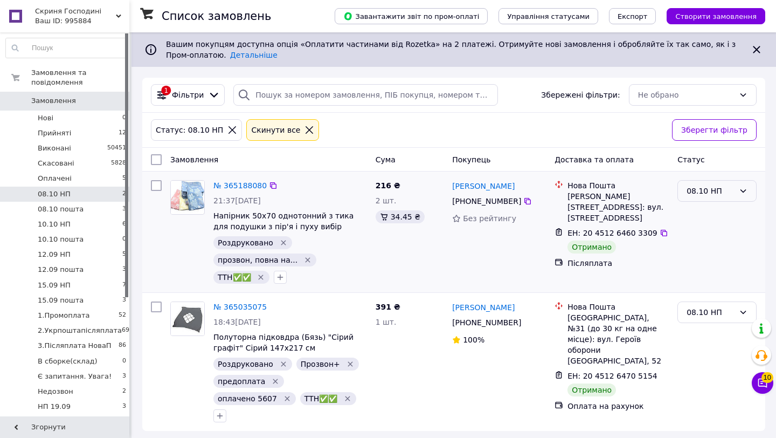
click at [743, 191] on icon at bounding box center [743, 191] width 9 height 9
click at [720, 209] on li "10.10 НП" at bounding box center [717, 210] width 78 height 19
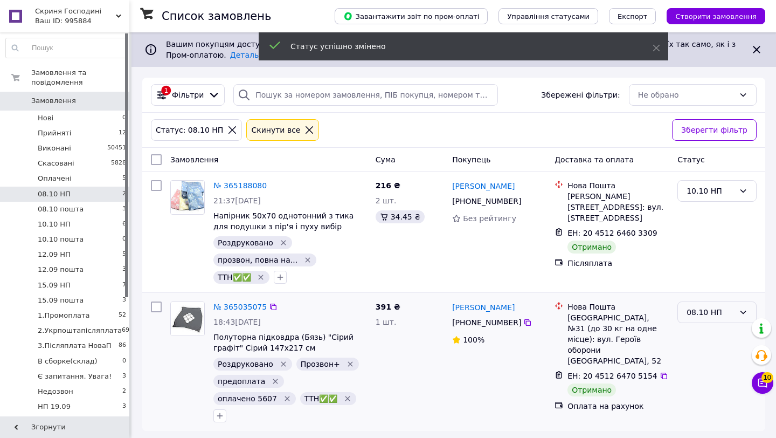
click at [726, 313] on div "08.10 НП" at bounding box center [711, 312] width 48 height 12
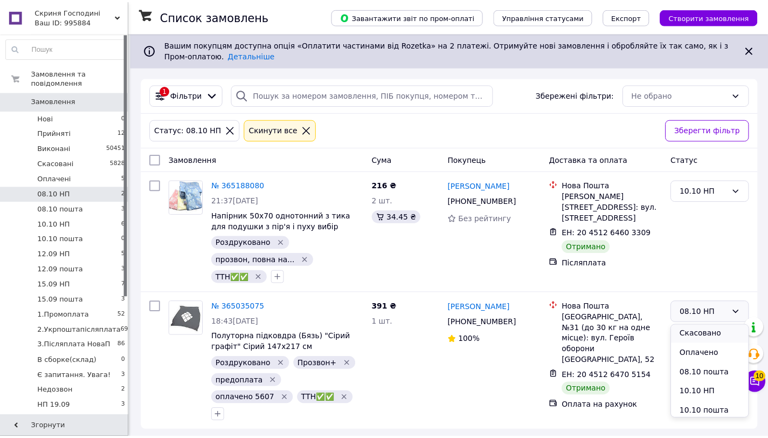
scroll to position [86, 0]
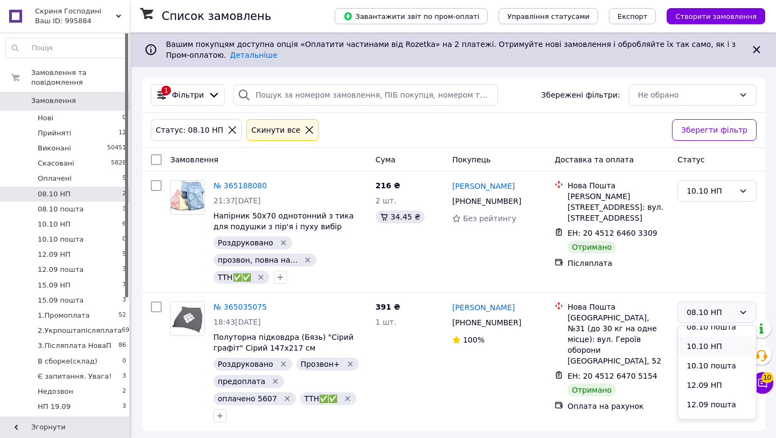
click at [718, 342] on li "10.10 НП" at bounding box center [717, 345] width 78 height 19
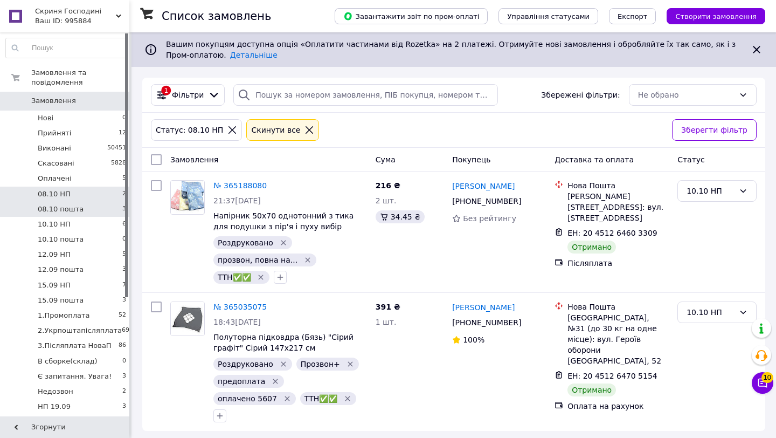
click at [91, 211] on li "08.10 пошта 3" at bounding box center [66, 209] width 133 height 15
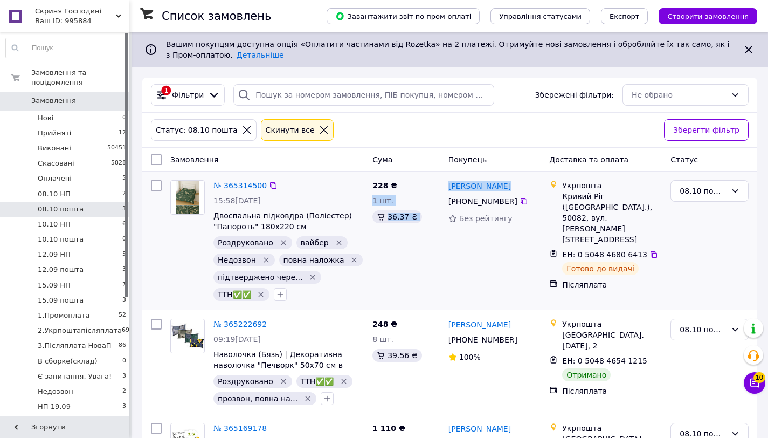
drag, startPoint x: 512, startPoint y: 185, endPoint x: 442, endPoint y: 188, distance: 70.1
click at [442, 188] on div "№ 365314500 15:58[DATE] Двоспальна підковдра (Поліестер) "Папороть" 180х220 см …" at bounding box center [450, 240] width 607 height 129
drag, startPoint x: 540, startPoint y: 179, endPoint x: 523, endPoint y: 183, distance: 17.7
click at [539, 179] on div "[PERSON_NAME]" at bounding box center [495, 185] width 95 height 13
drag, startPoint x: 521, startPoint y: 184, endPoint x: 448, endPoint y: 184, distance: 73.3
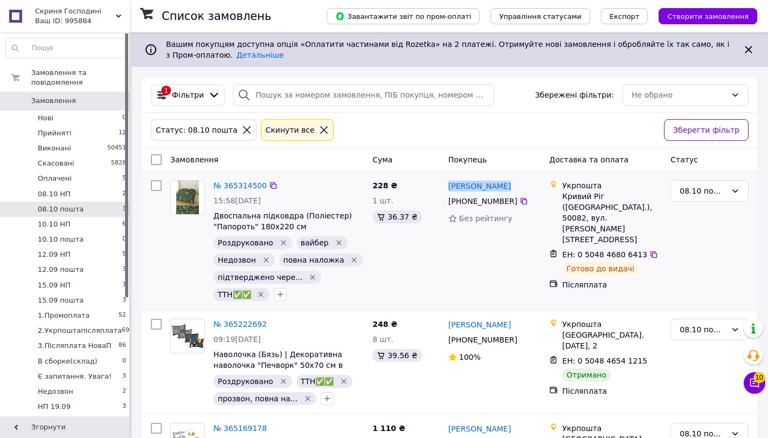
click at [448, 184] on div "Ольга Рубцова" at bounding box center [495, 185] width 95 height 13
copy link "Ольга Рубцова"
click at [728, 193] on div "08.10 пошта" at bounding box center [710, 191] width 78 height 22
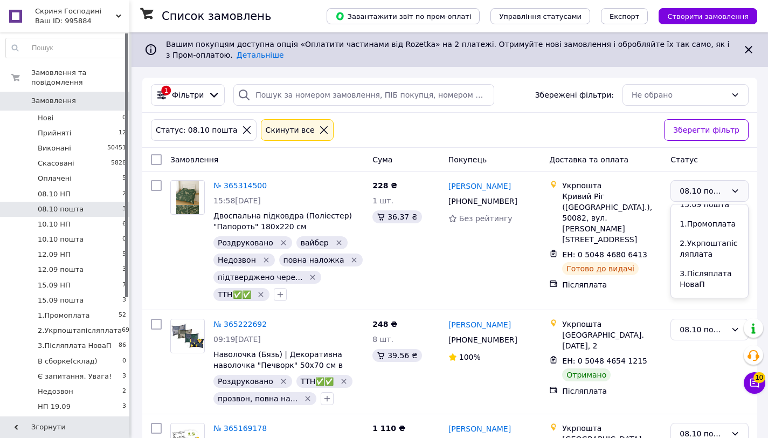
click at [721, 247] on li "2.Укрпоштапісляплата" at bounding box center [709, 248] width 77 height 30
drag, startPoint x: 534, startPoint y: 323, endPoint x: 445, endPoint y: 322, distance: 89.5
click at [445, 322] on div "Валентина Мхитарян +380 50 887 67 94 100%" at bounding box center [494, 361] width 101 height 95
copy link "[PERSON_NAME]"
click at [712, 331] on div "08.10 пошта" at bounding box center [703, 329] width 47 height 12
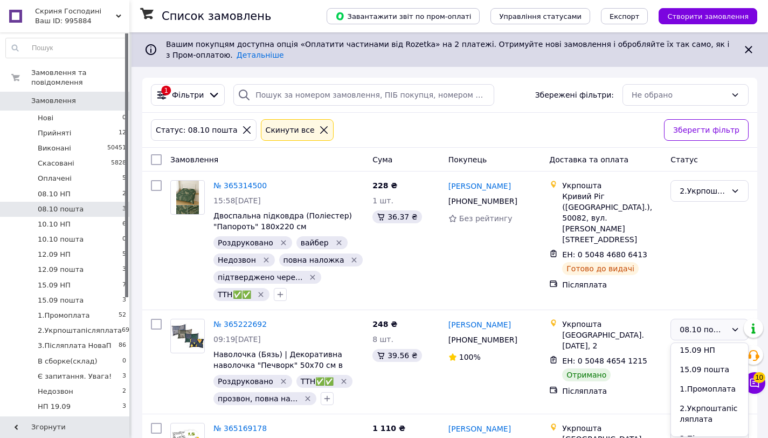
scroll to position [177, 0]
click at [704, 411] on li "2.Укрпоштапісляплата" at bounding box center [709, 413] width 77 height 30
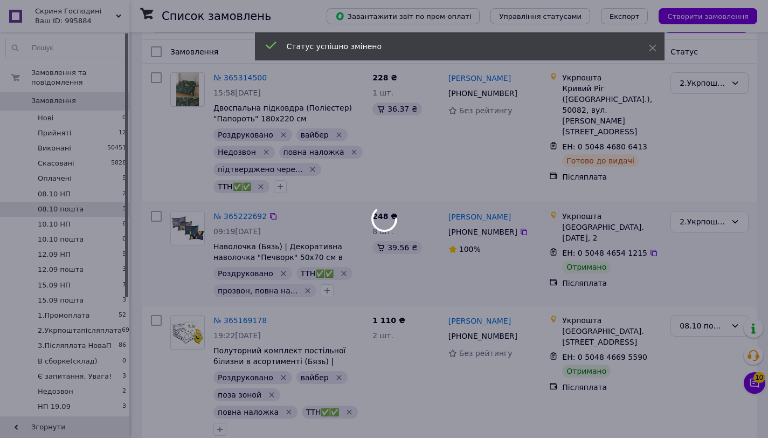
scroll to position [108, 0]
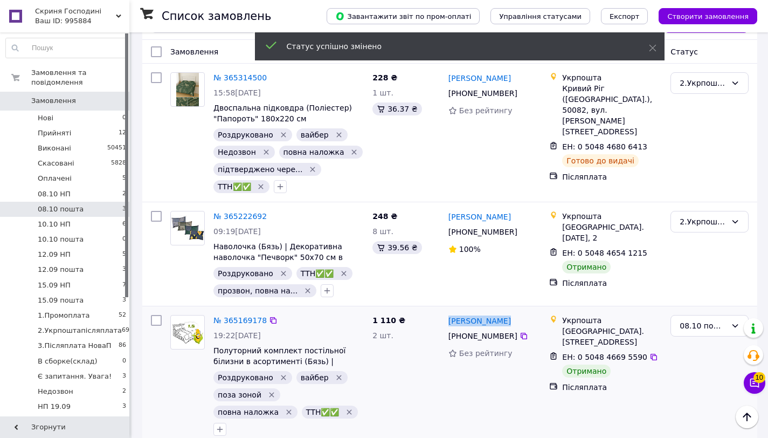
drag, startPoint x: 529, startPoint y: 319, endPoint x: 445, endPoint y: 317, distance: 84.1
click at [445, 317] on div "Римма Шпортун +380 99 303 29 84 Без рейтингу" at bounding box center [494, 375] width 101 height 129
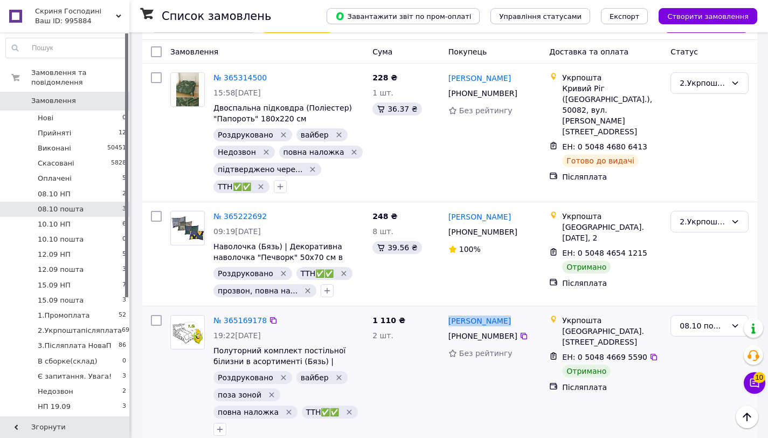
copy link "[PERSON_NAME]"
click at [715, 326] on div "08.10 пошта" at bounding box center [703, 326] width 47 height 12
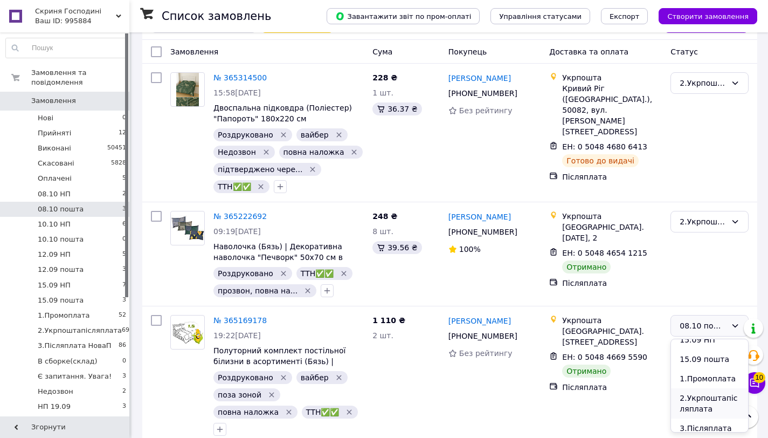
click at [714, 400] on li "2.Укрпоштапісляплата" at bounding box center [709, 403] width 77 height 30
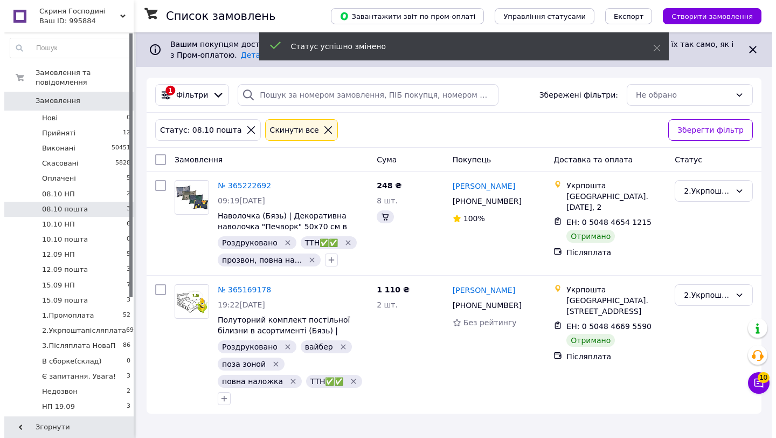
scroll to position [0, 0]
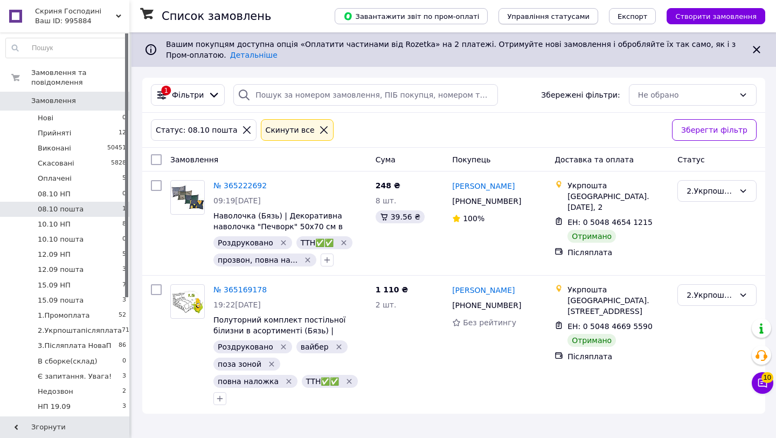
click at [568, 19] on span "Управління статусами" at bounding box center [548, 16] width 82 height 8
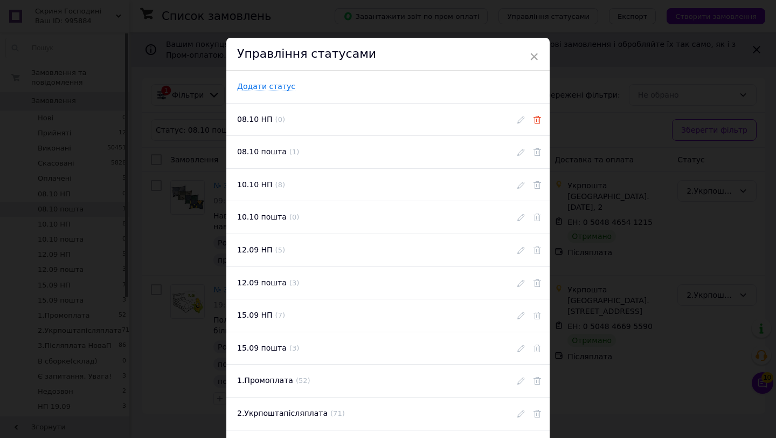
click at [534, 120] on icon at bounding box center [538, 120] width 8 height 8
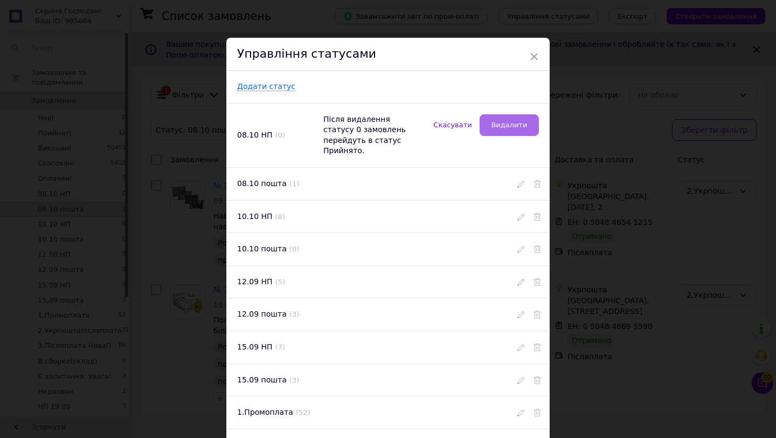
click at [531, 120] on button "Видалити" at bounding box center [509, 125] width 59 height 22
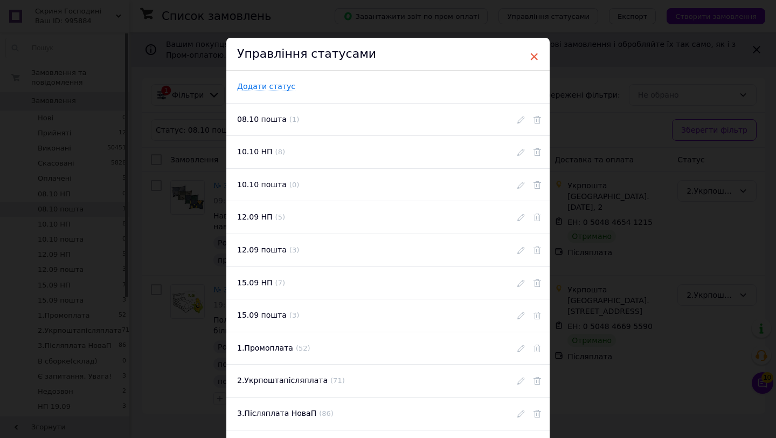
click at [536, 57] on span "×" at bounding box center [534, 56] width 10 height 18
